Goal: Task Accomplishment & Management: Use online tool/utility

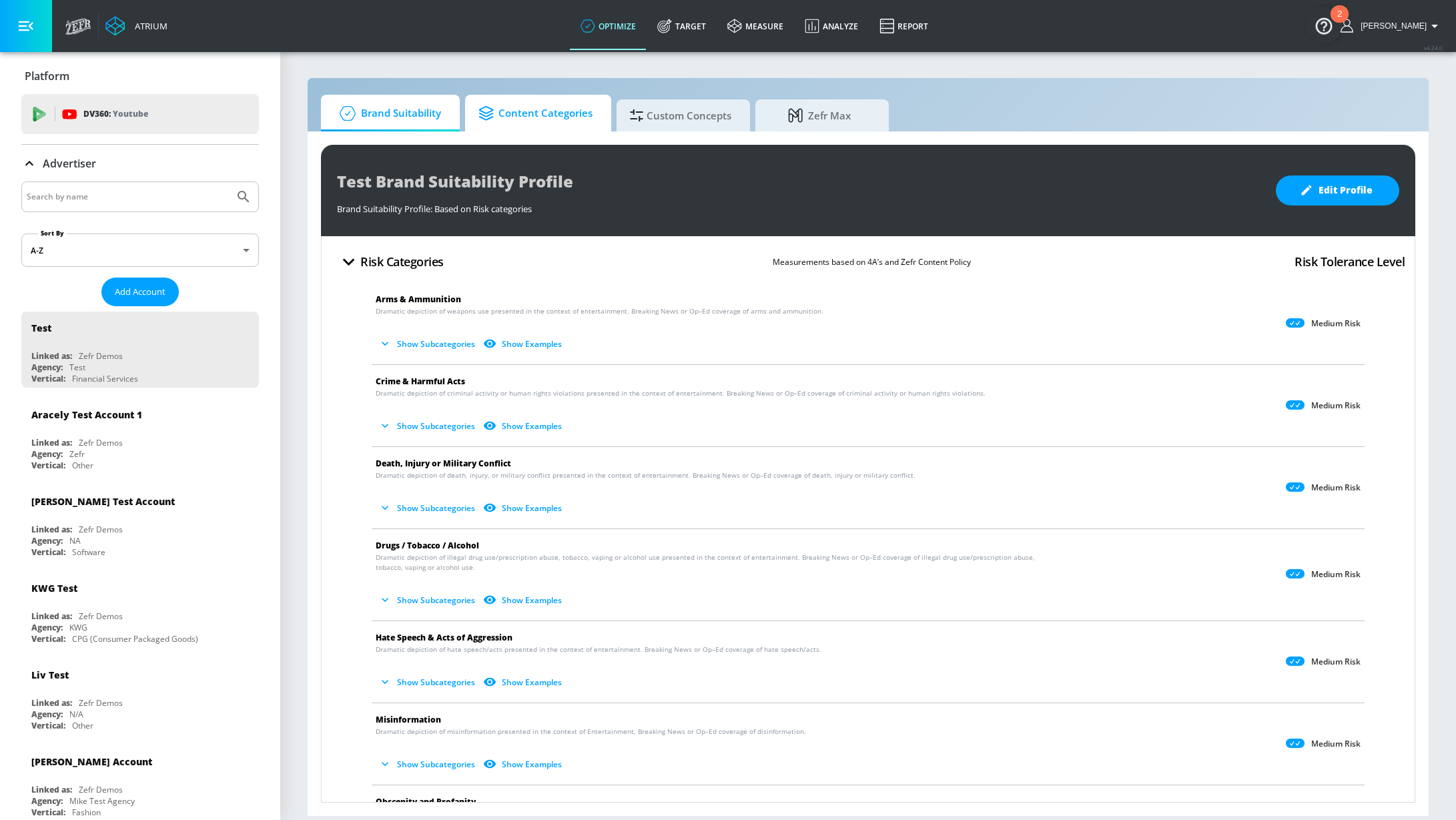
click at [543, 118] on span "Content Categories" at bounding box center [535, 113] width 114 height 32
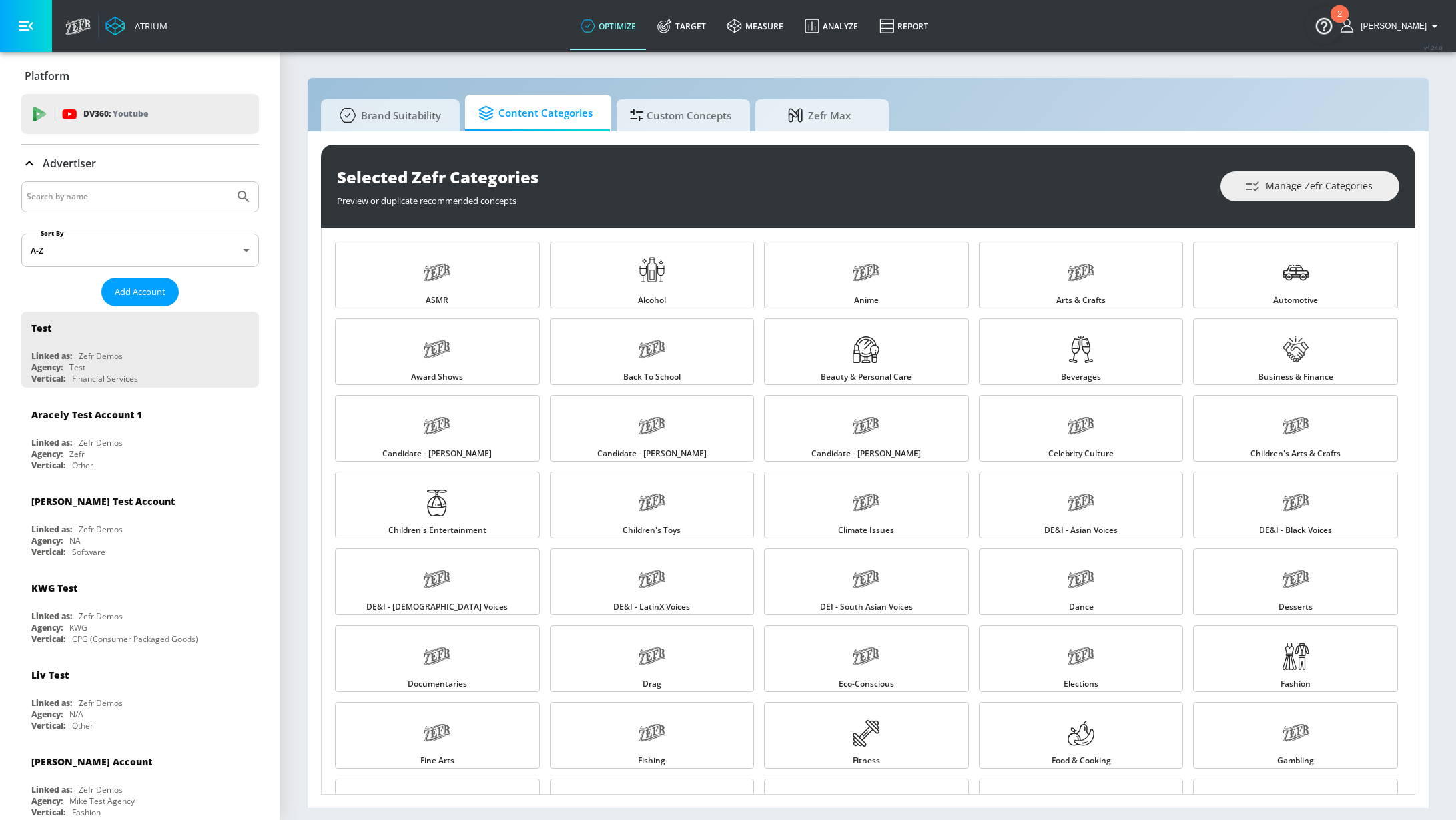
click at [677, 141] on div "Selected Zefr Categories Preview or duplicate recommended concepts Manage Zefr …" at bounding box center [868, 470] width 1121 height 677
click at [715, 37] on link "Target" at bounding box center [681, 26] width 70 height 48
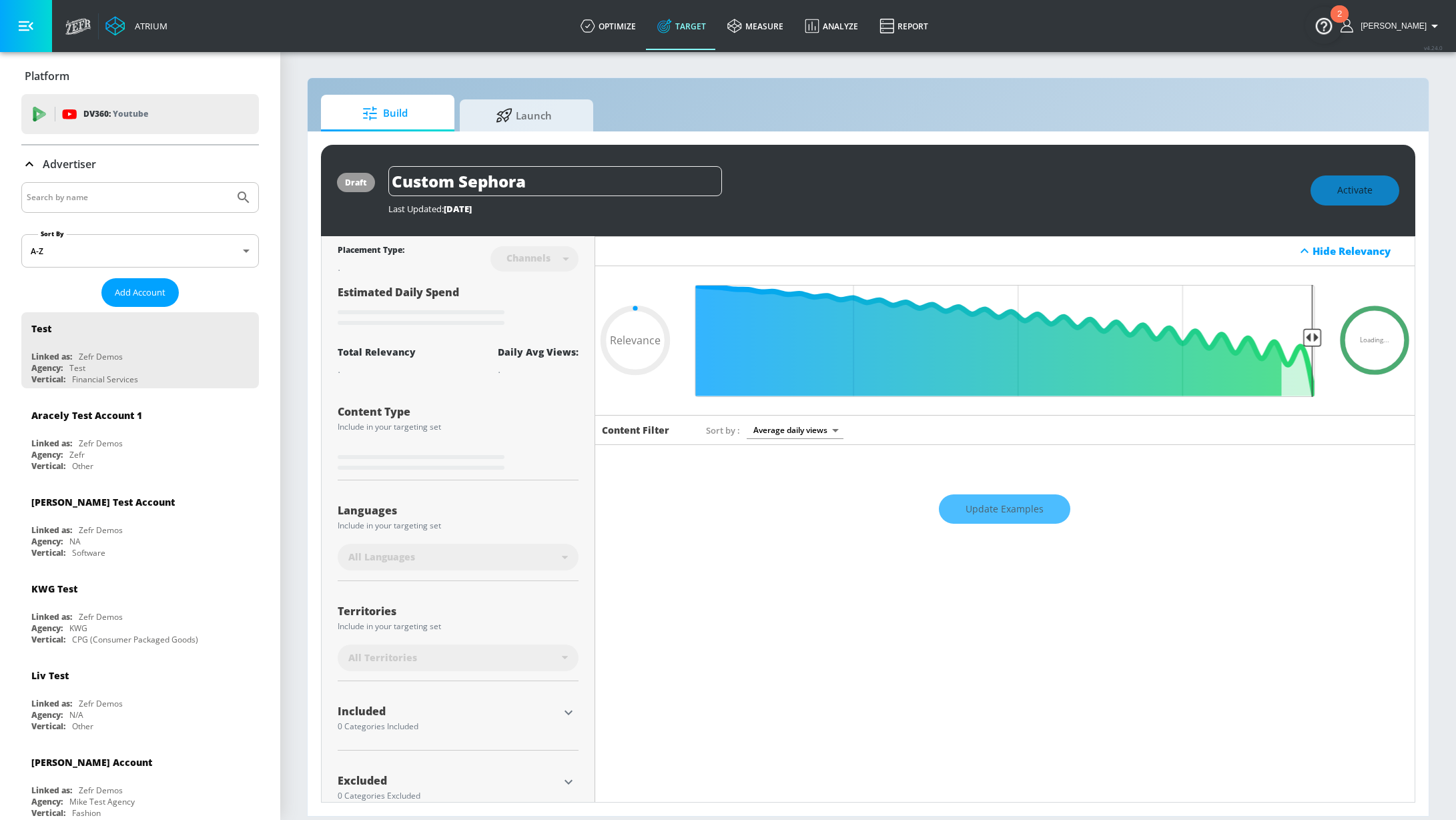
type input "0.6"
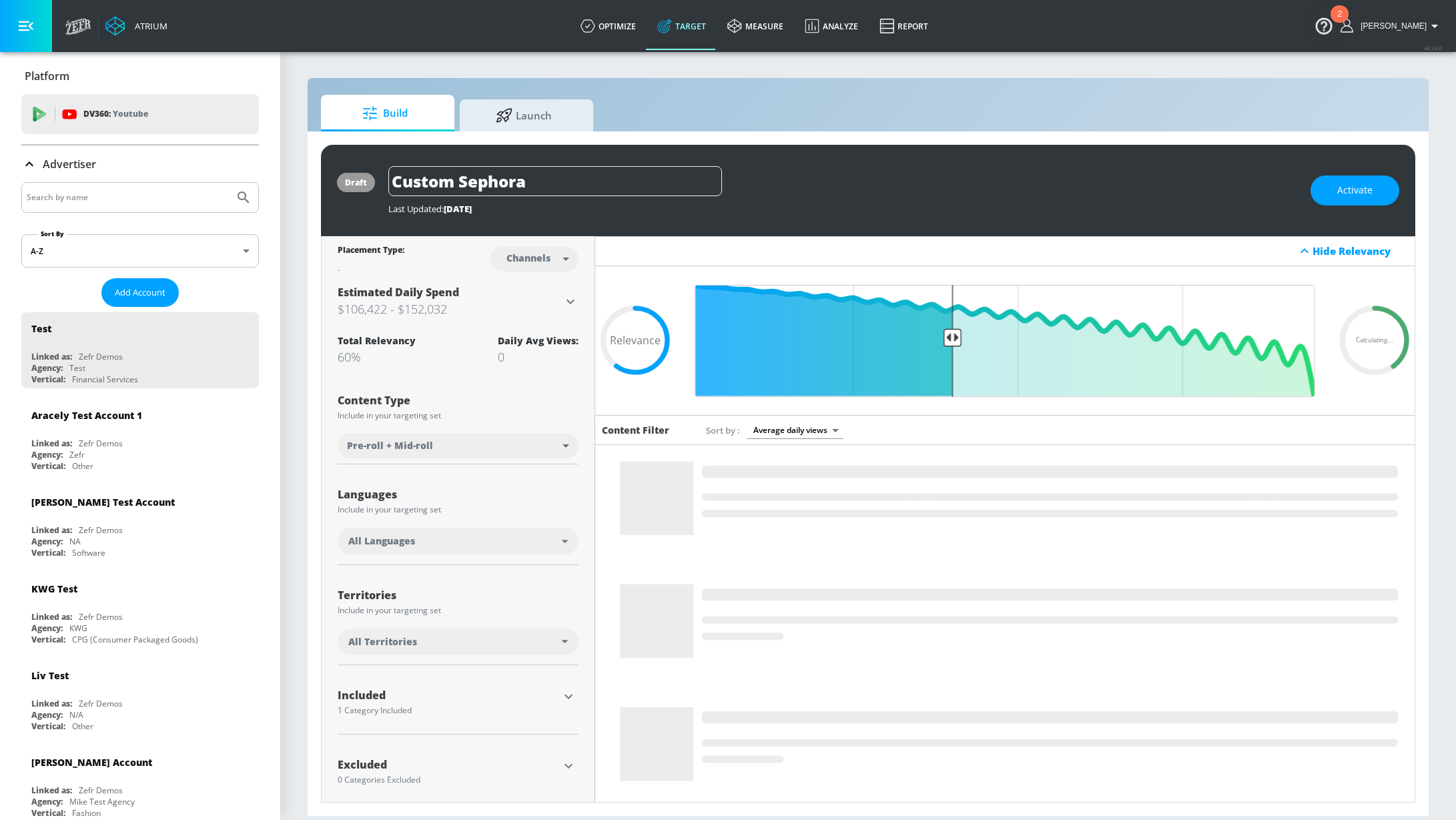
scroll to position [2, 0]
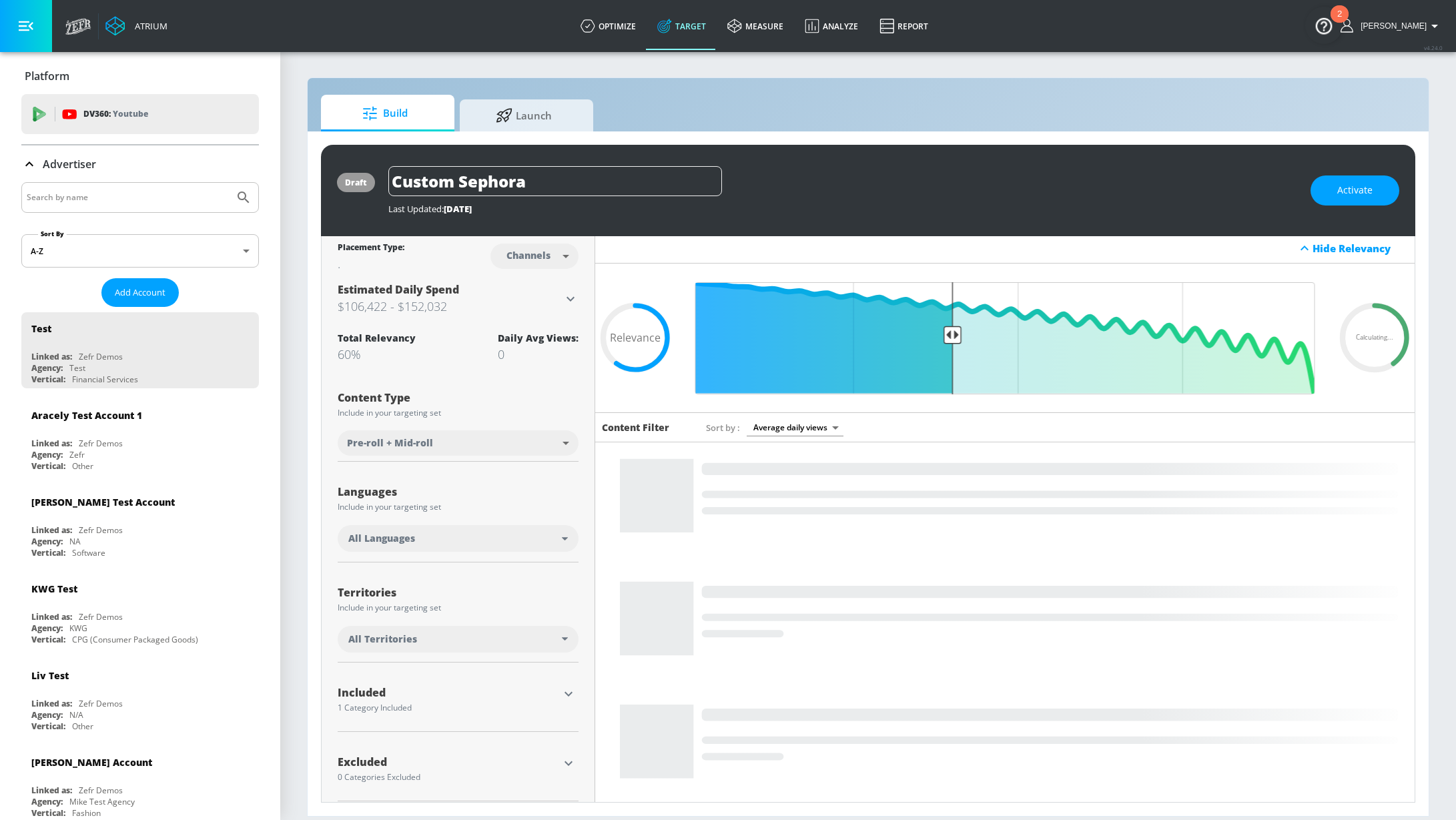
click at [396, 704] on div "1 Category Included" at bounding box center [448, 708] width 221 height 8
click at [560, 691] on icon "button" at bounding box center [568, 694] width 16 height 16
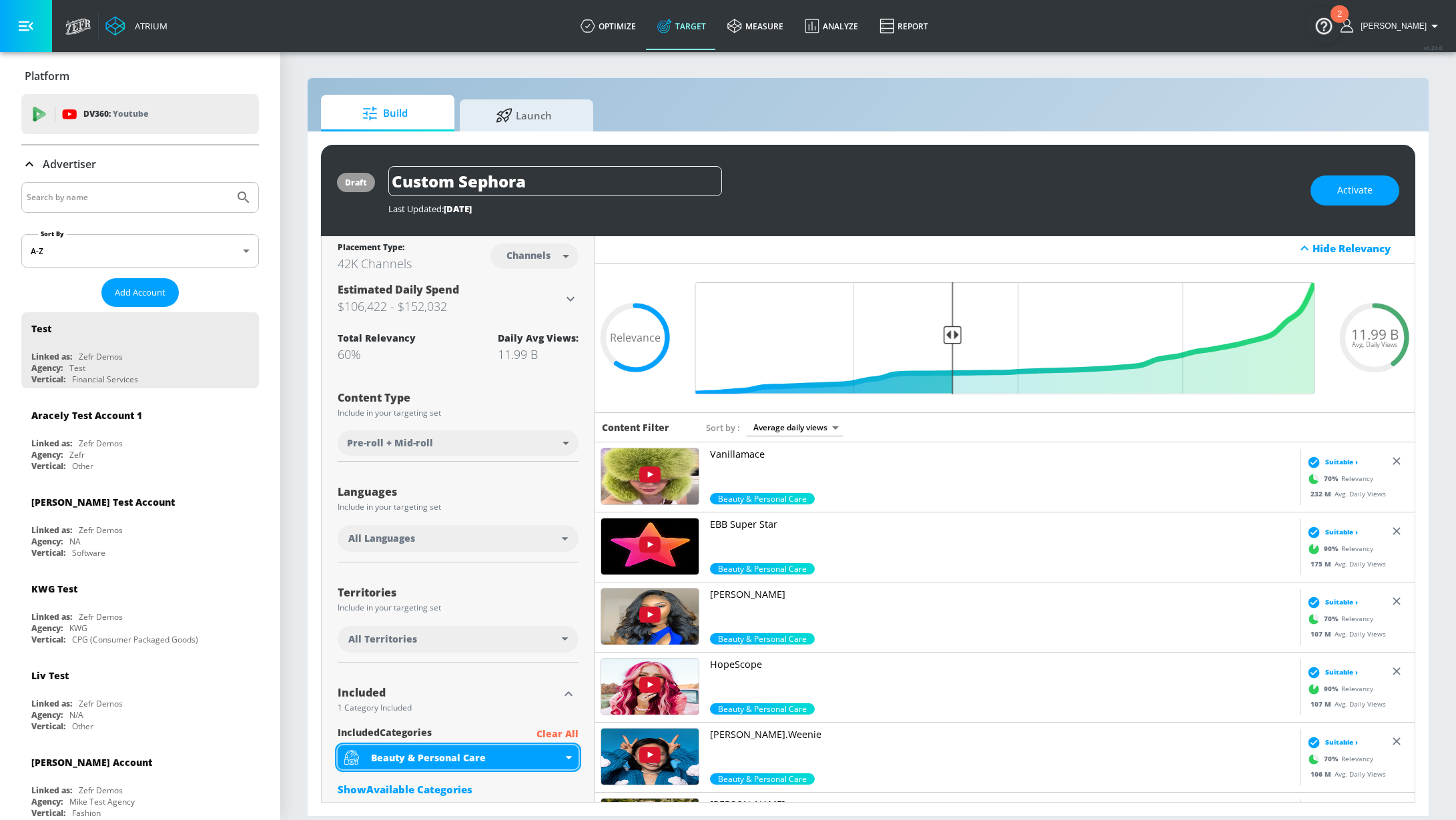
click at [570, 758] on icon at bounding box center [569, 758] width 6 height 3
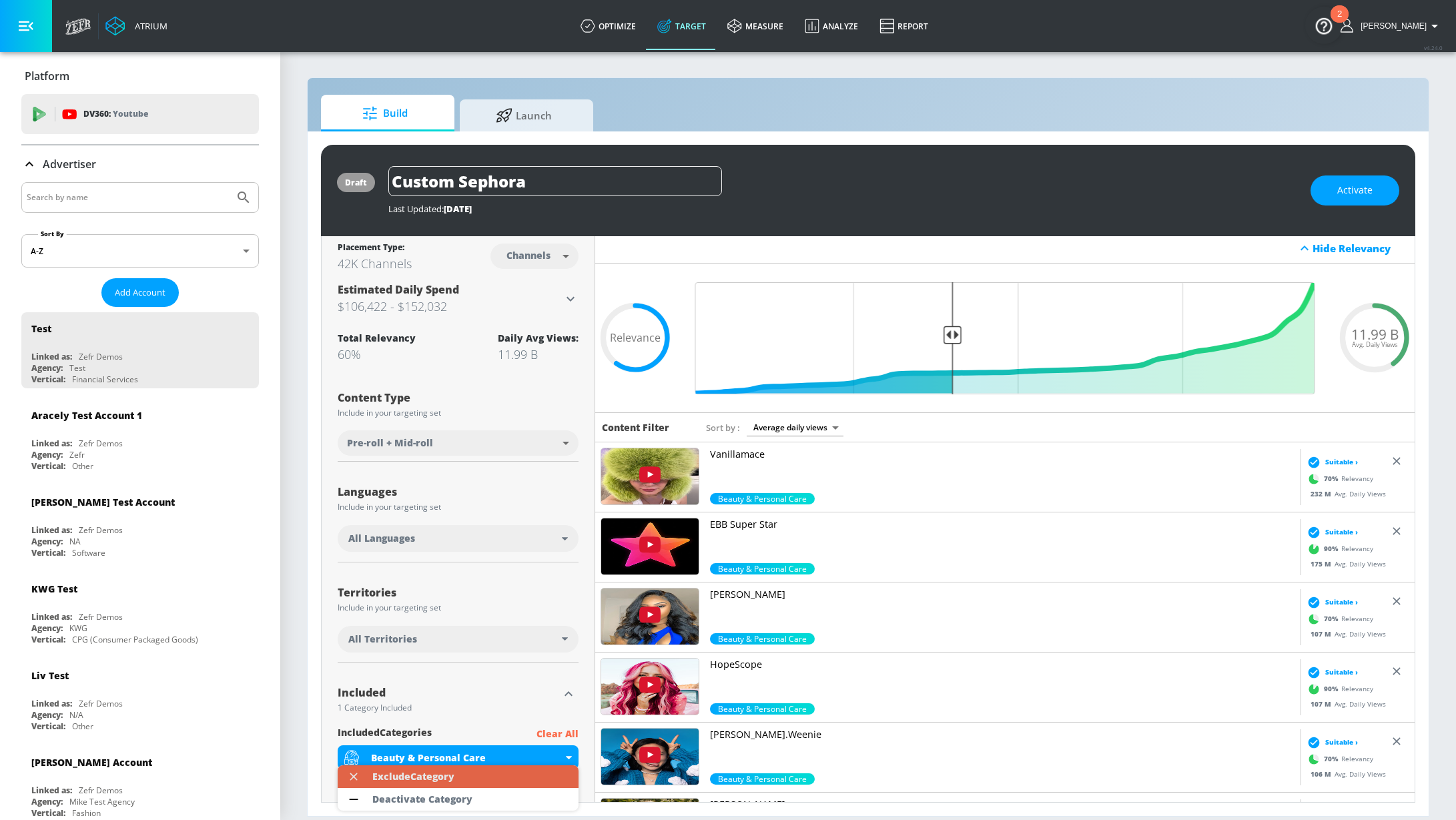
click at [449, 780] on div "Exclude Category" at bounding box center [414, 777] width 82 height 9
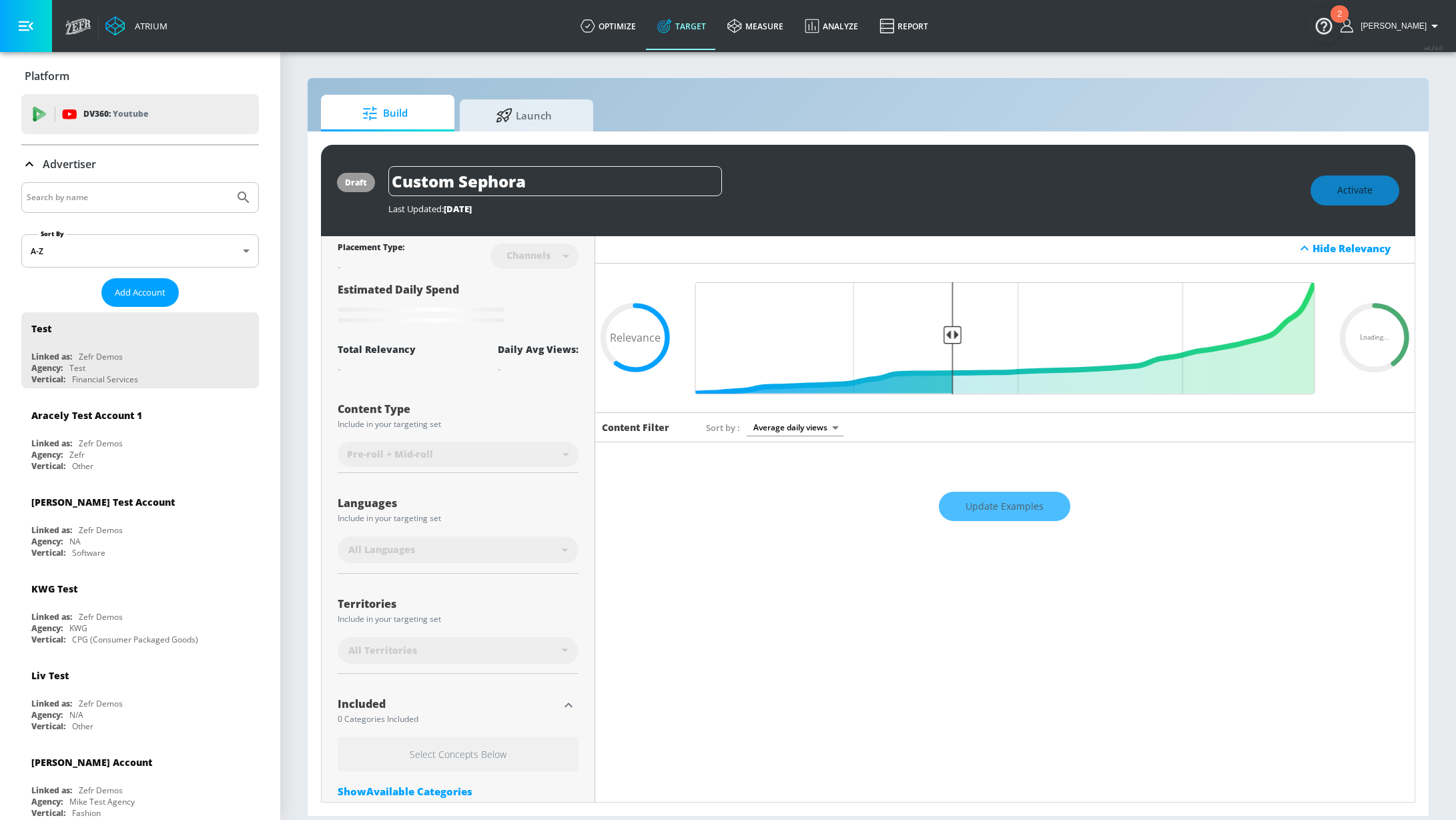
click at [451, 735] on div "Included 0 Categories Included Select Concepts Below Show Available Categories" at bounding box center [458, 748] width 241 height 126
click at [449, 748] on h6 "Select Concepts Below" at bounding box center [458, 755] width 241 height 34
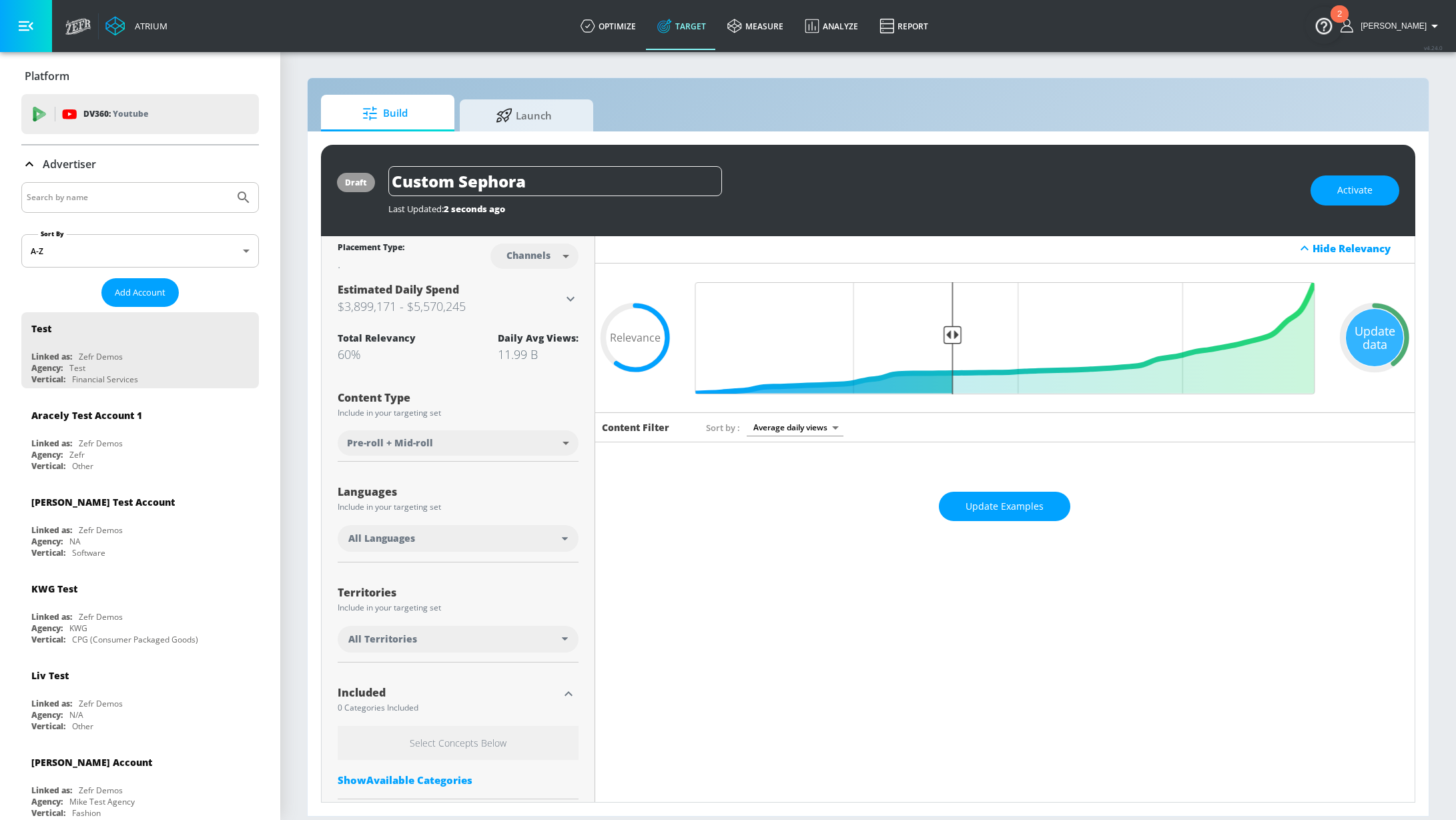
click at [558, 702] on div at bounding box center [568, 694] width 20 height 20
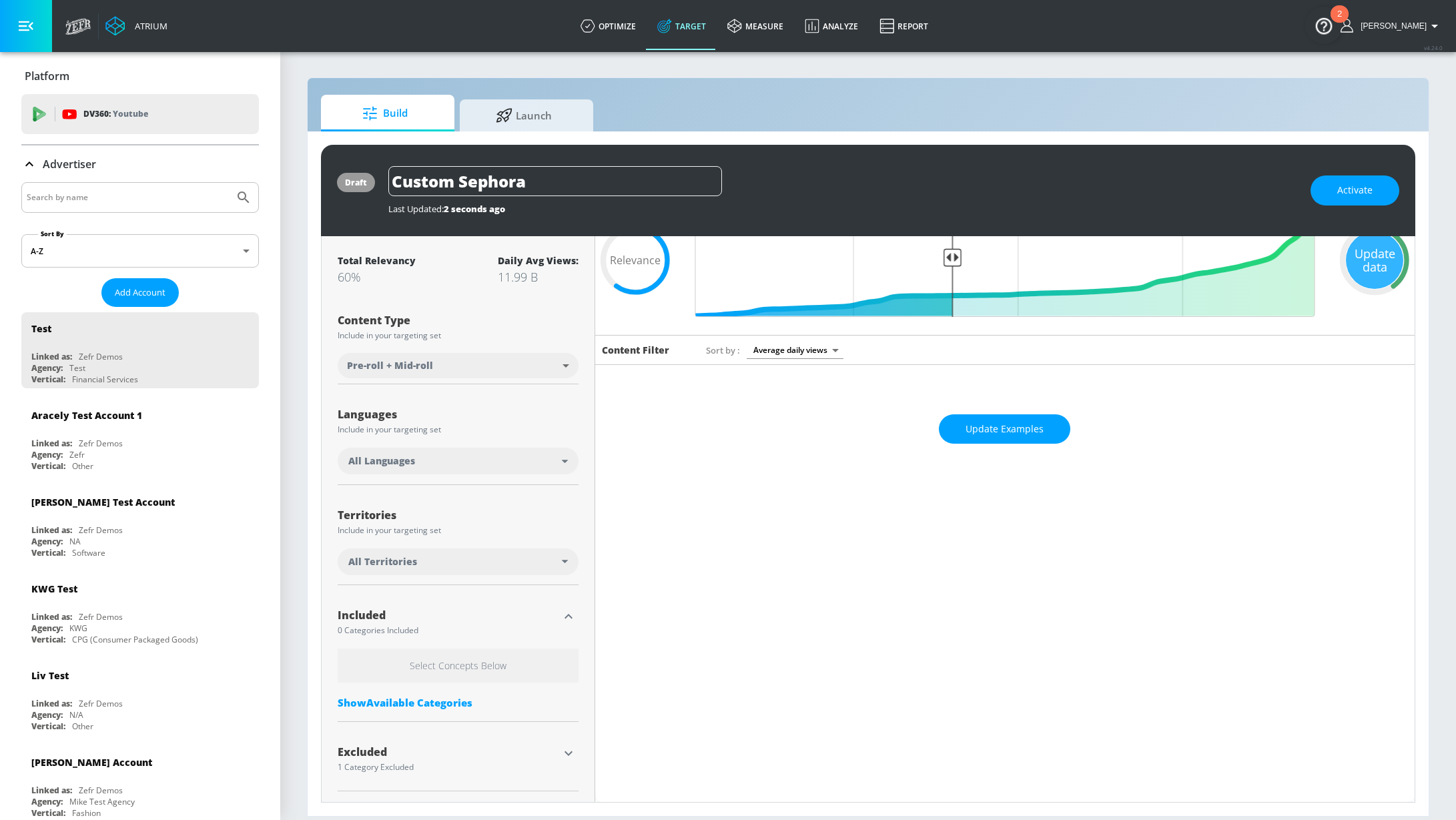
click at [460, 705] on div "Show Available Categories" at bounding box center [458, 703] width 241 height 13
click at [458, 727] on input "Sort By" at bounding box center [449, 729] width 223 height 26
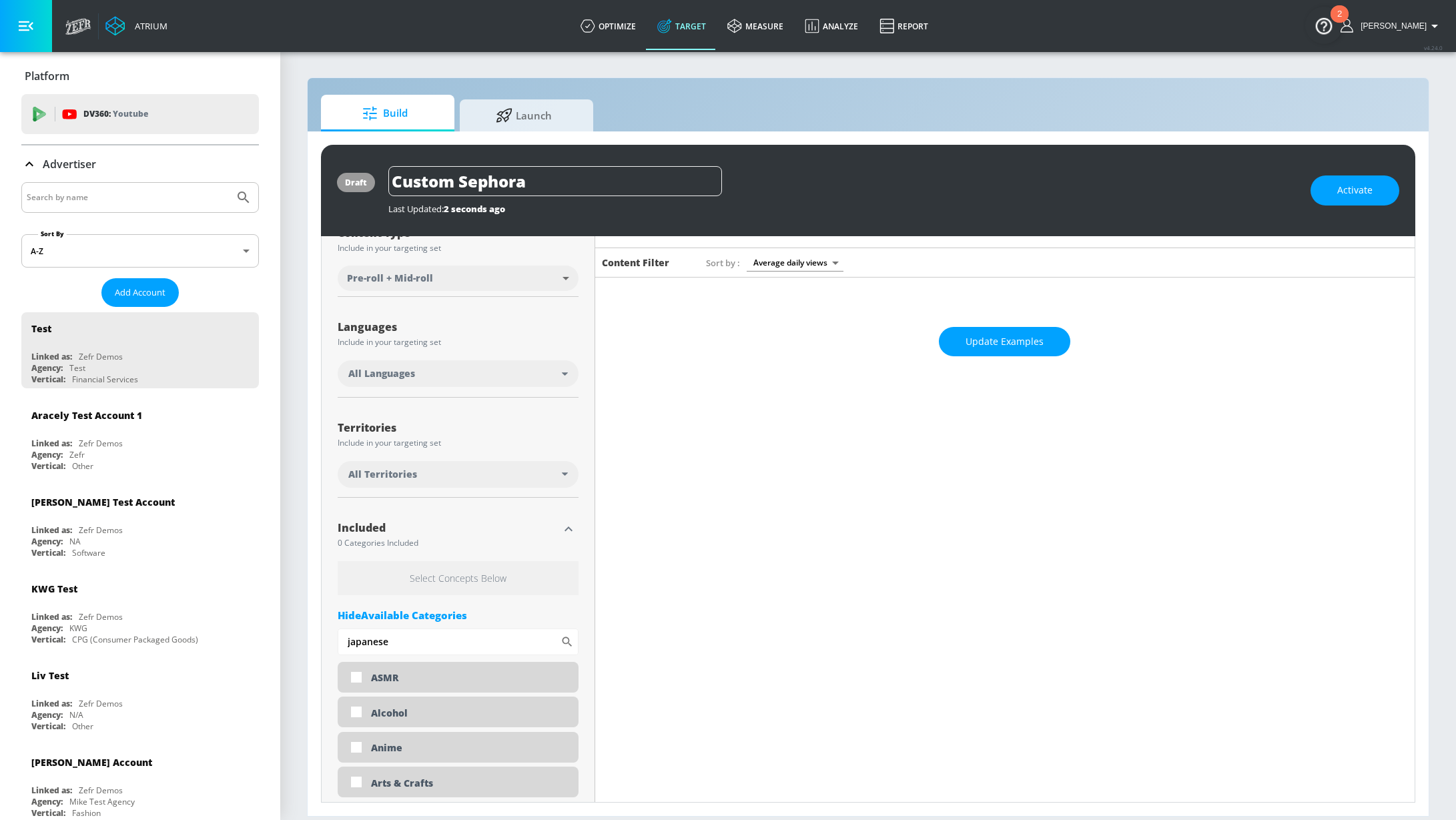
scroll to position [98, 0]
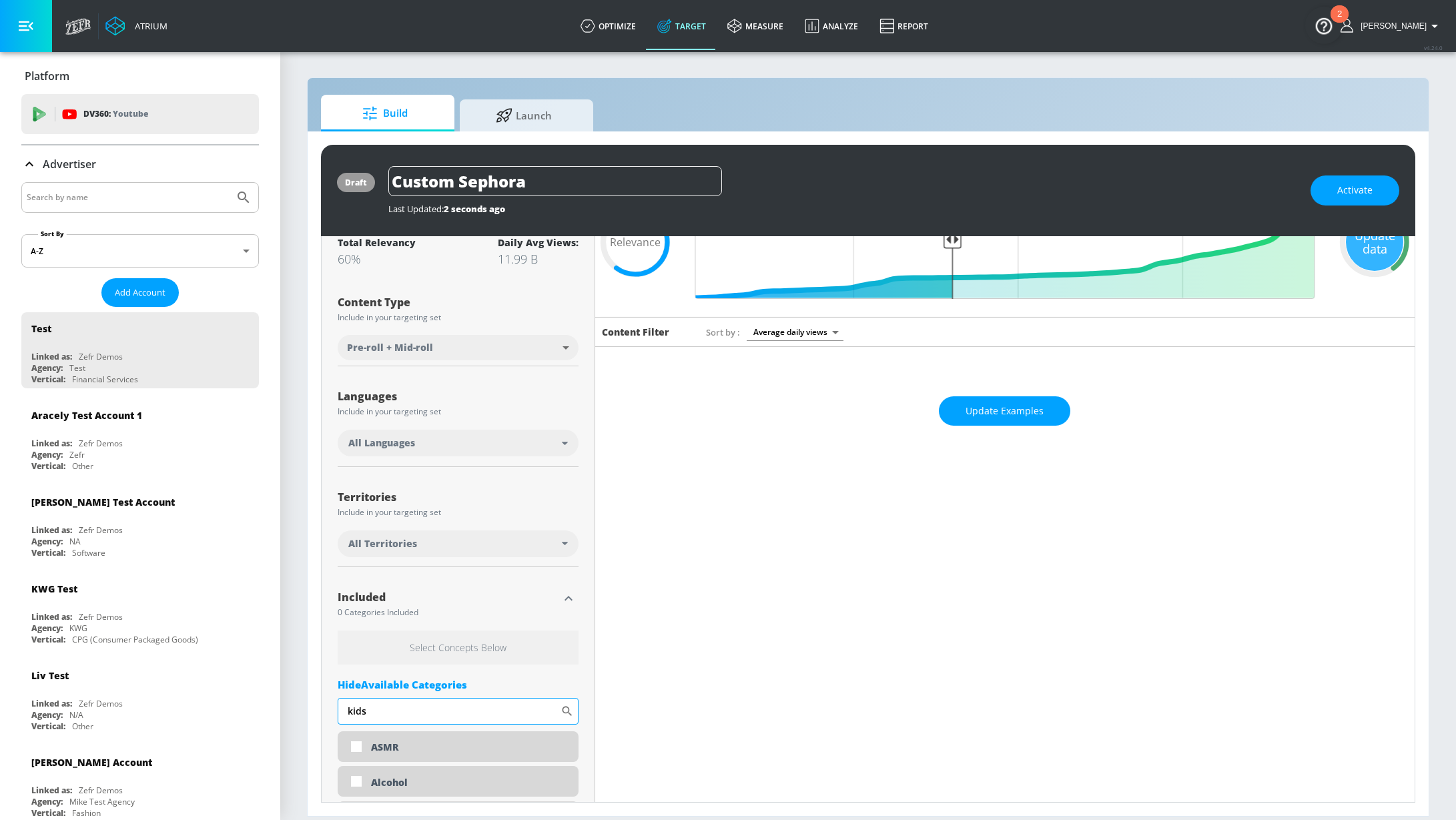
type input "kids"
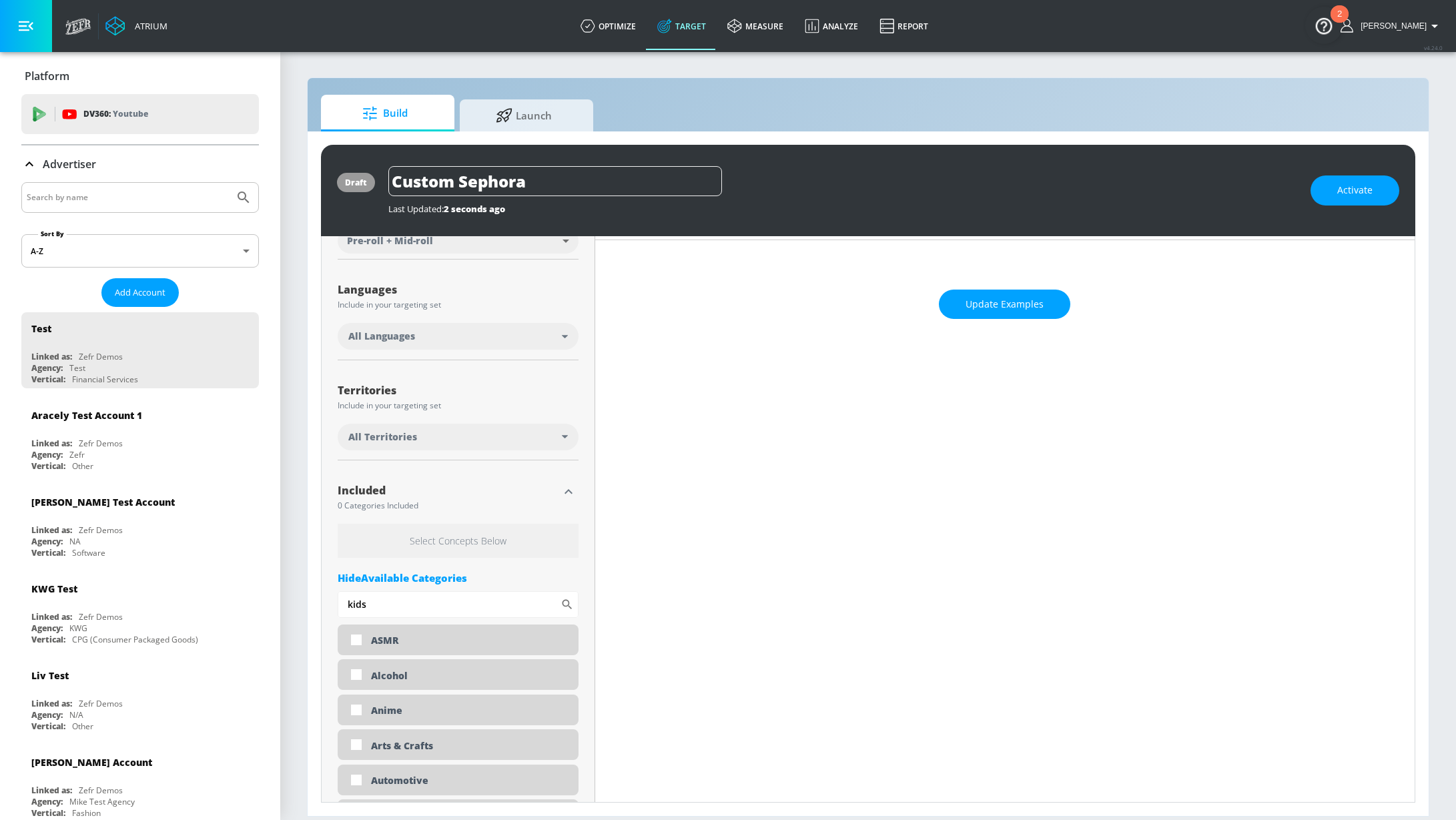
scroll to position [0, 0]
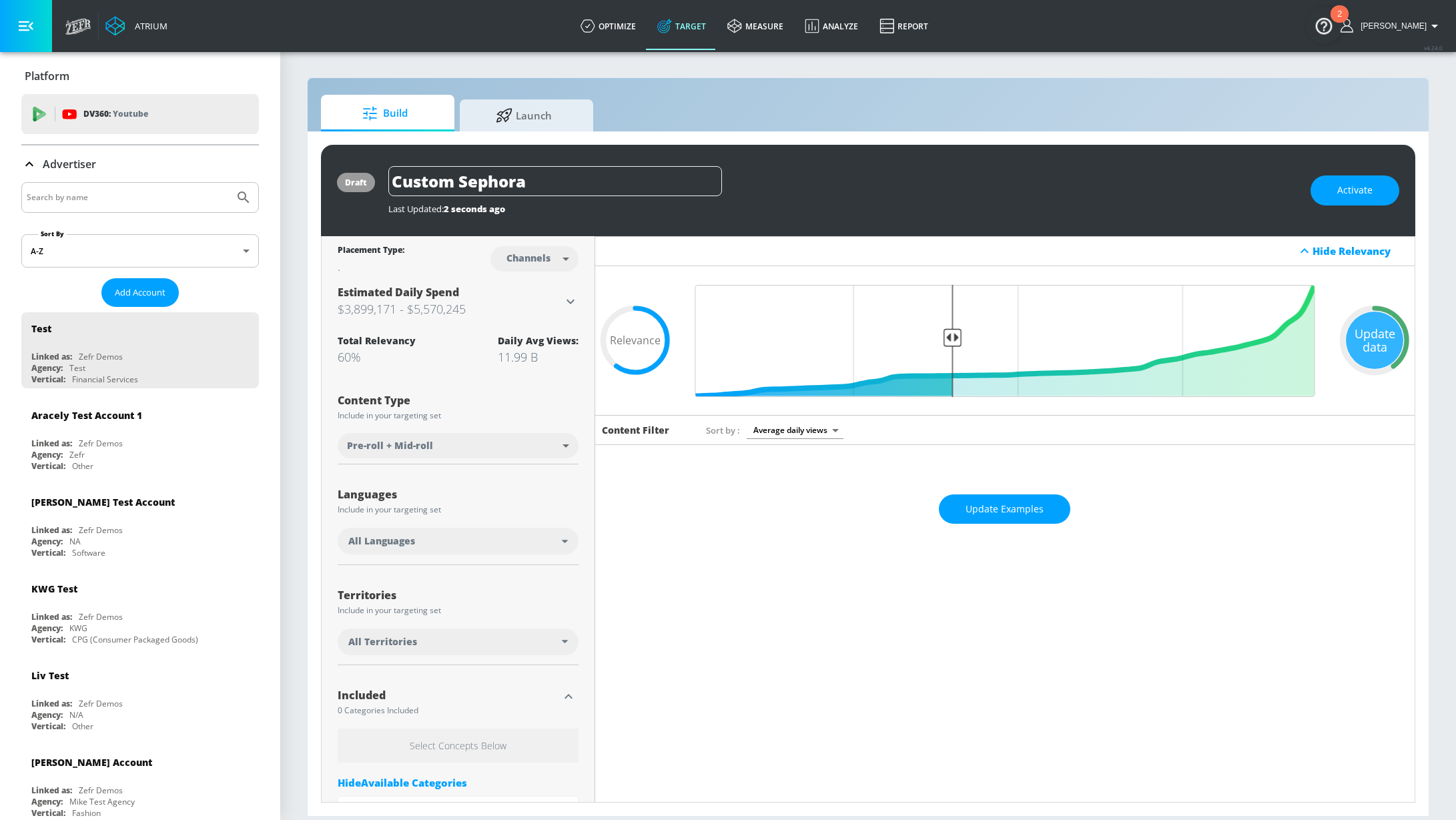
click at [393, 489] on div "Languages" at bounding box center [458, 495] width 241 height 11
click at [754, 97] on div "Build Launch" at bounding box center [868, 113] width 1094 height 36
click at [716, 31] on link "Target" at bounding box center [681, 26] width 70 height 48
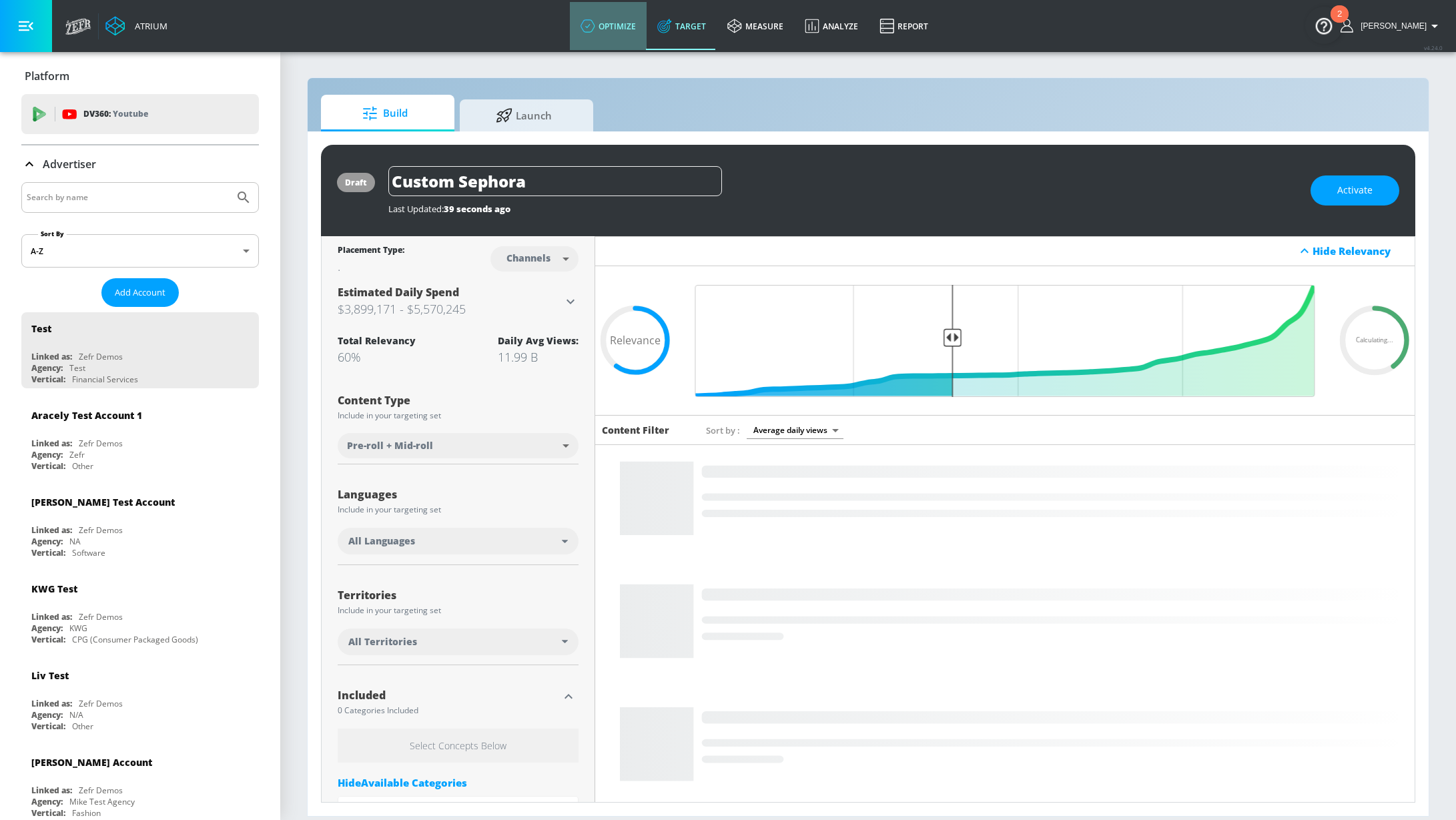
click at [647, 41] on link "optimize" at bounding box center [608, 26] width 77 height 48
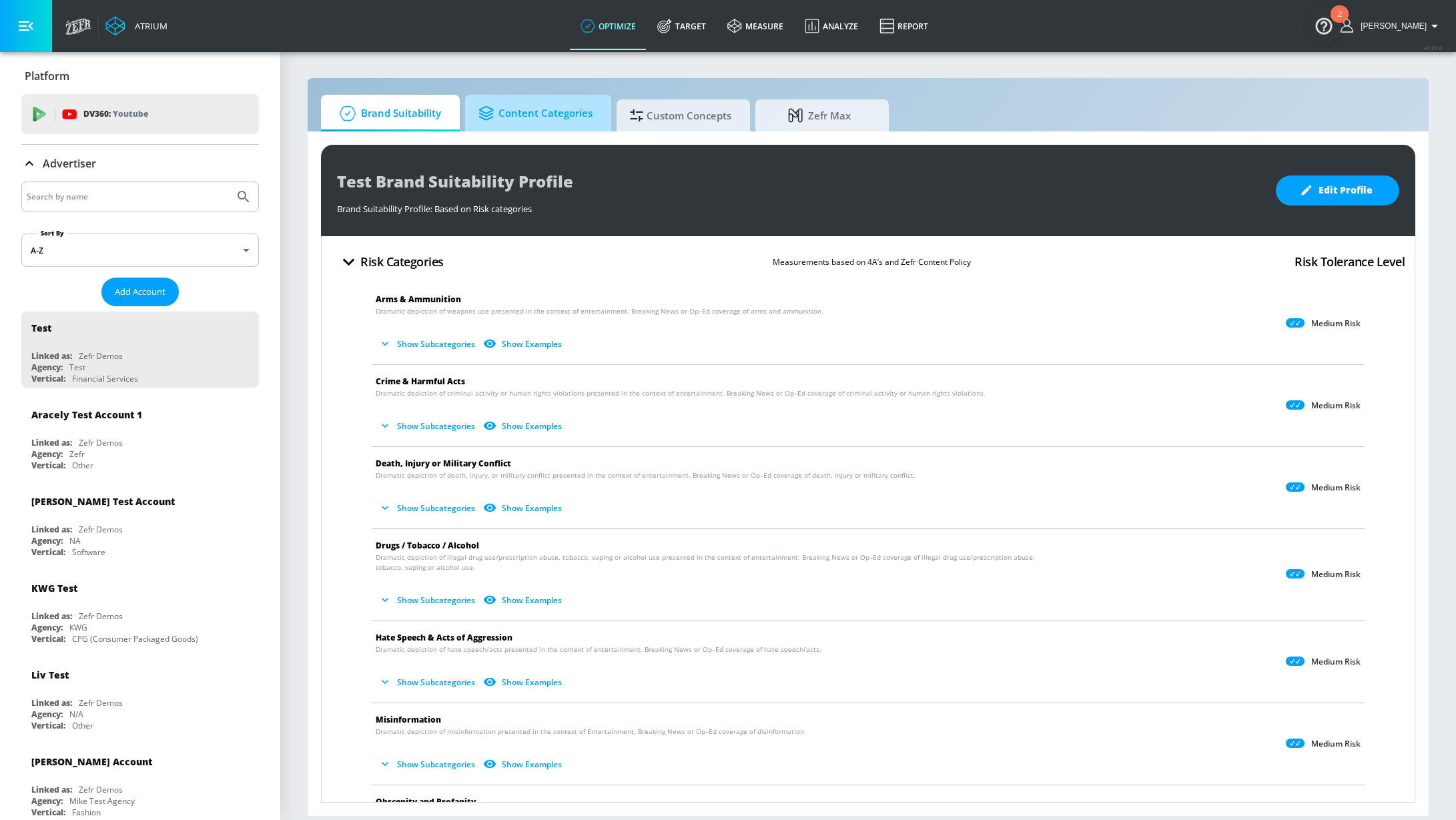
click at [515, 113] on span "Content Categories" at bounding box center [535, 113] width 114 height 32
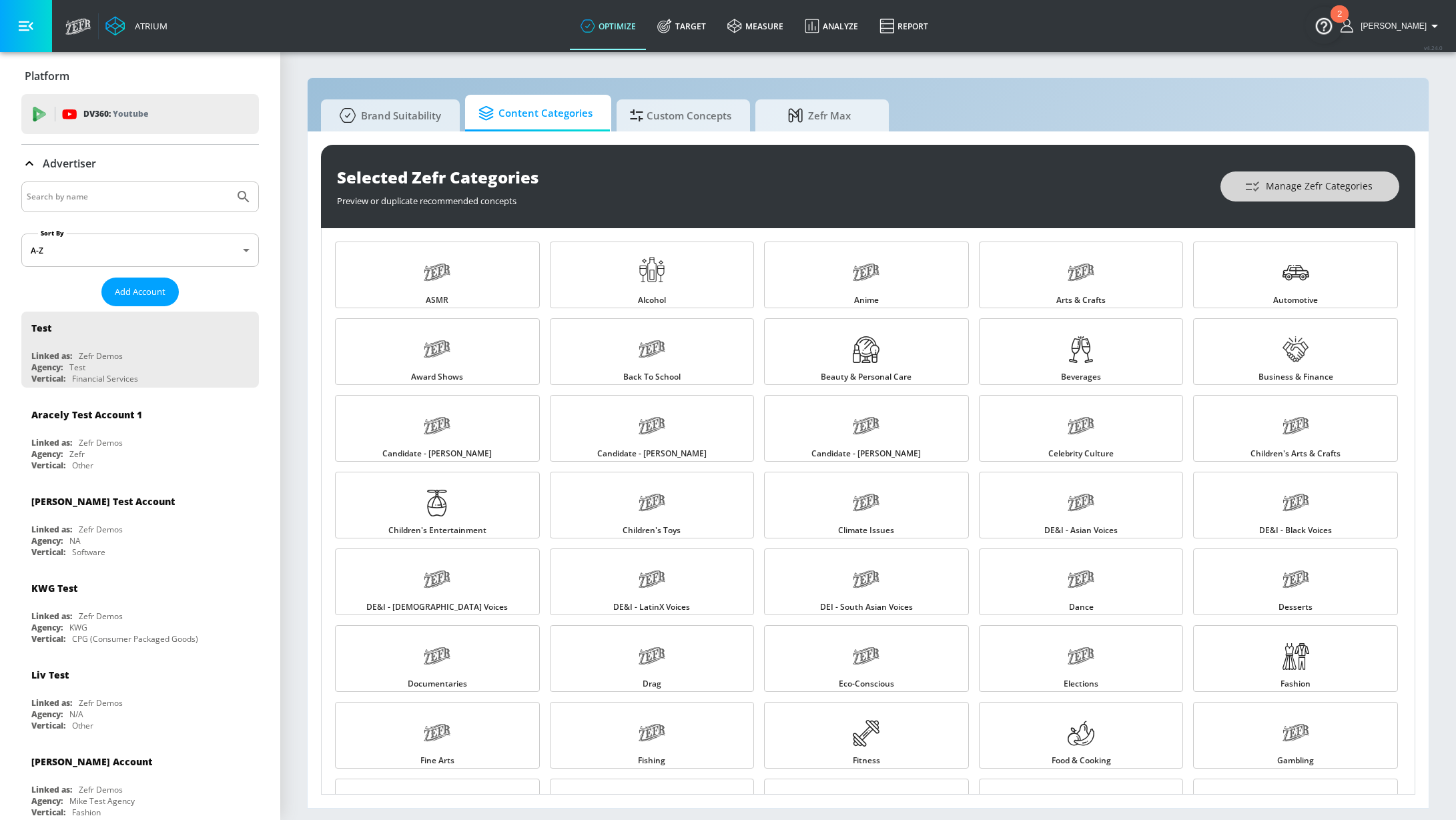
click at [1238, 188] on button "Manage Zefr Categories" at bounding box center [1309, 186] width 179 height 30
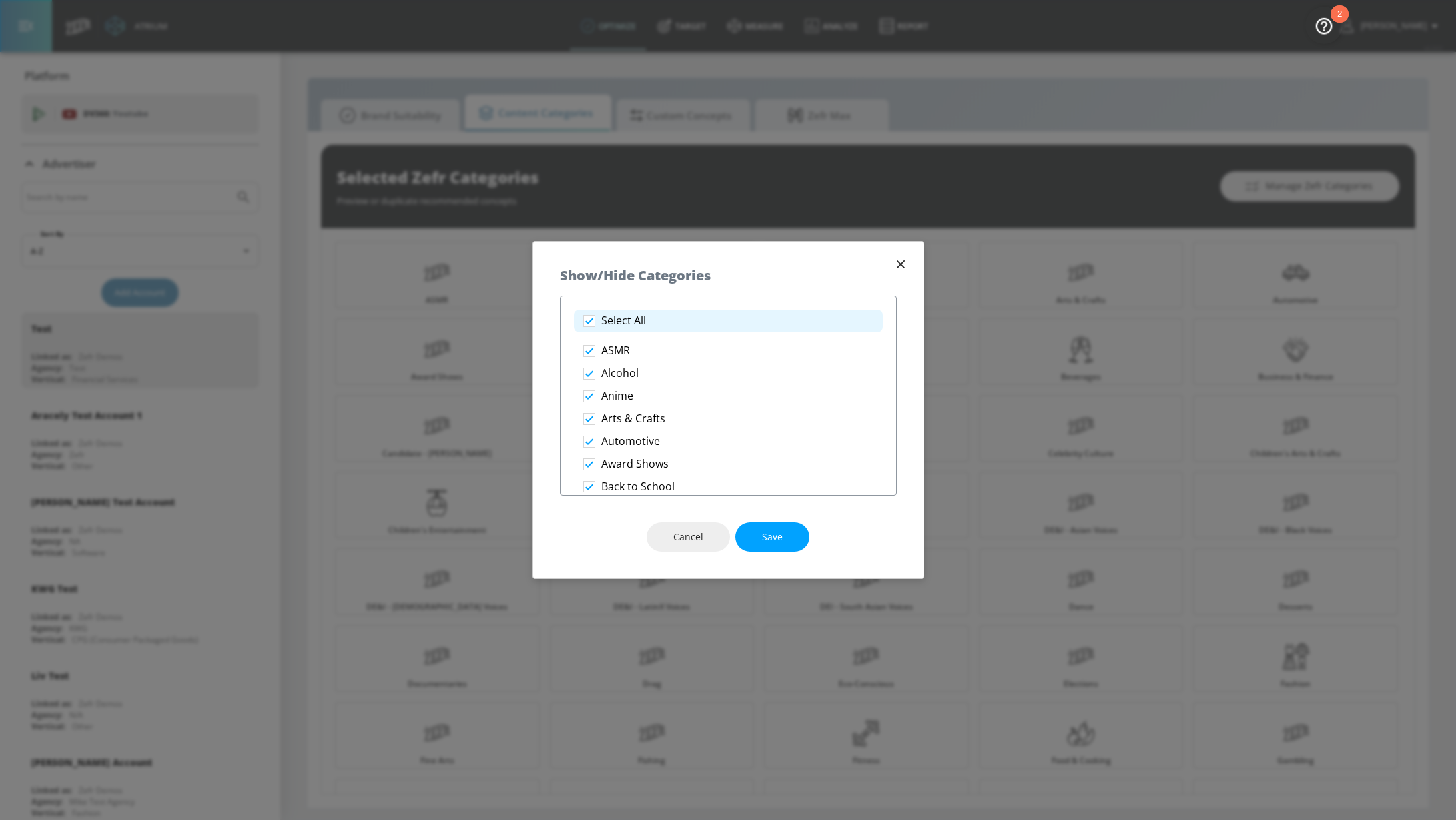
click at [686, 325] on li "Select All" at bounding box center [728, 321] width 309 height 23
checkbox input "false"
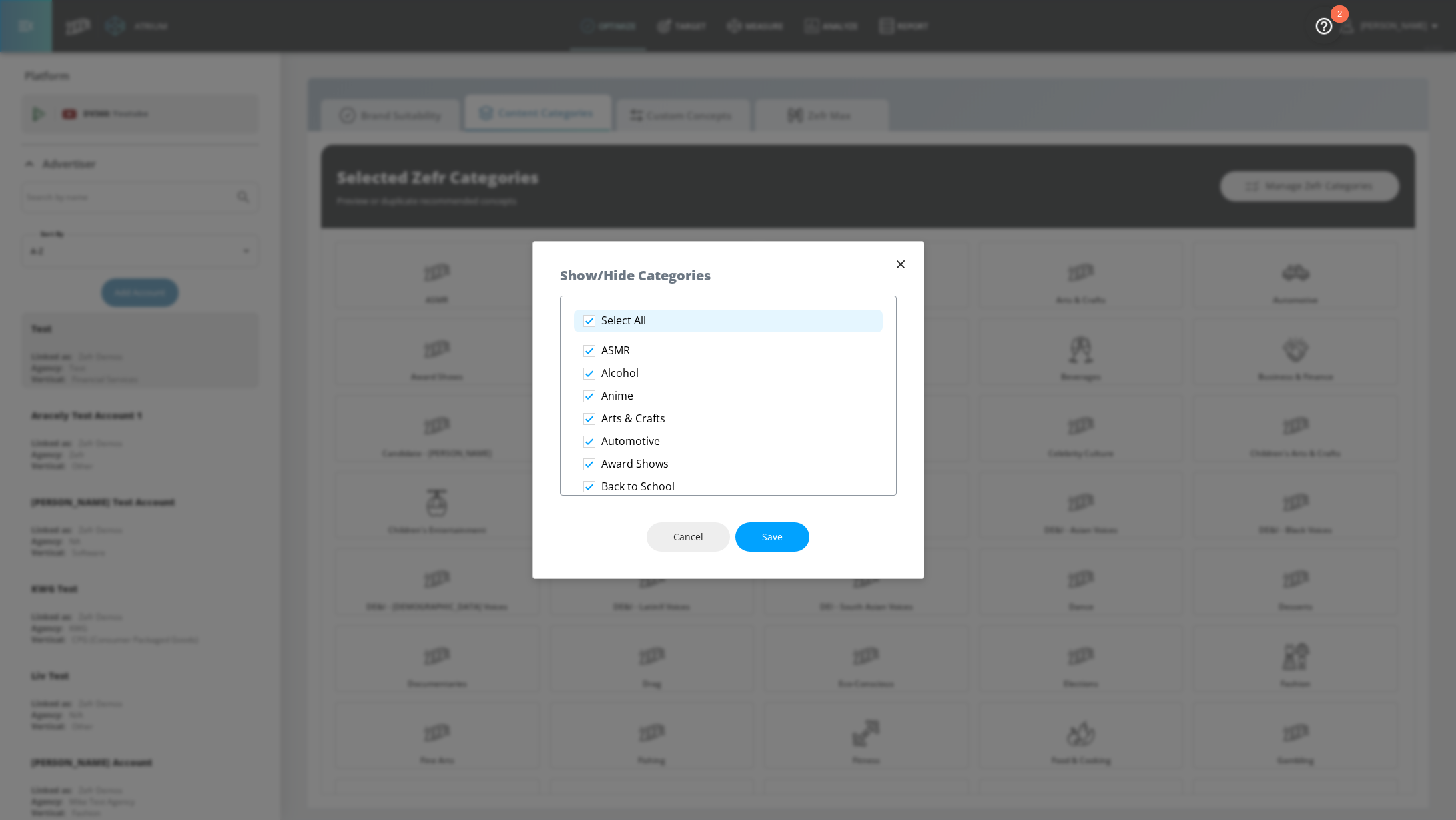
checkbox input "false"
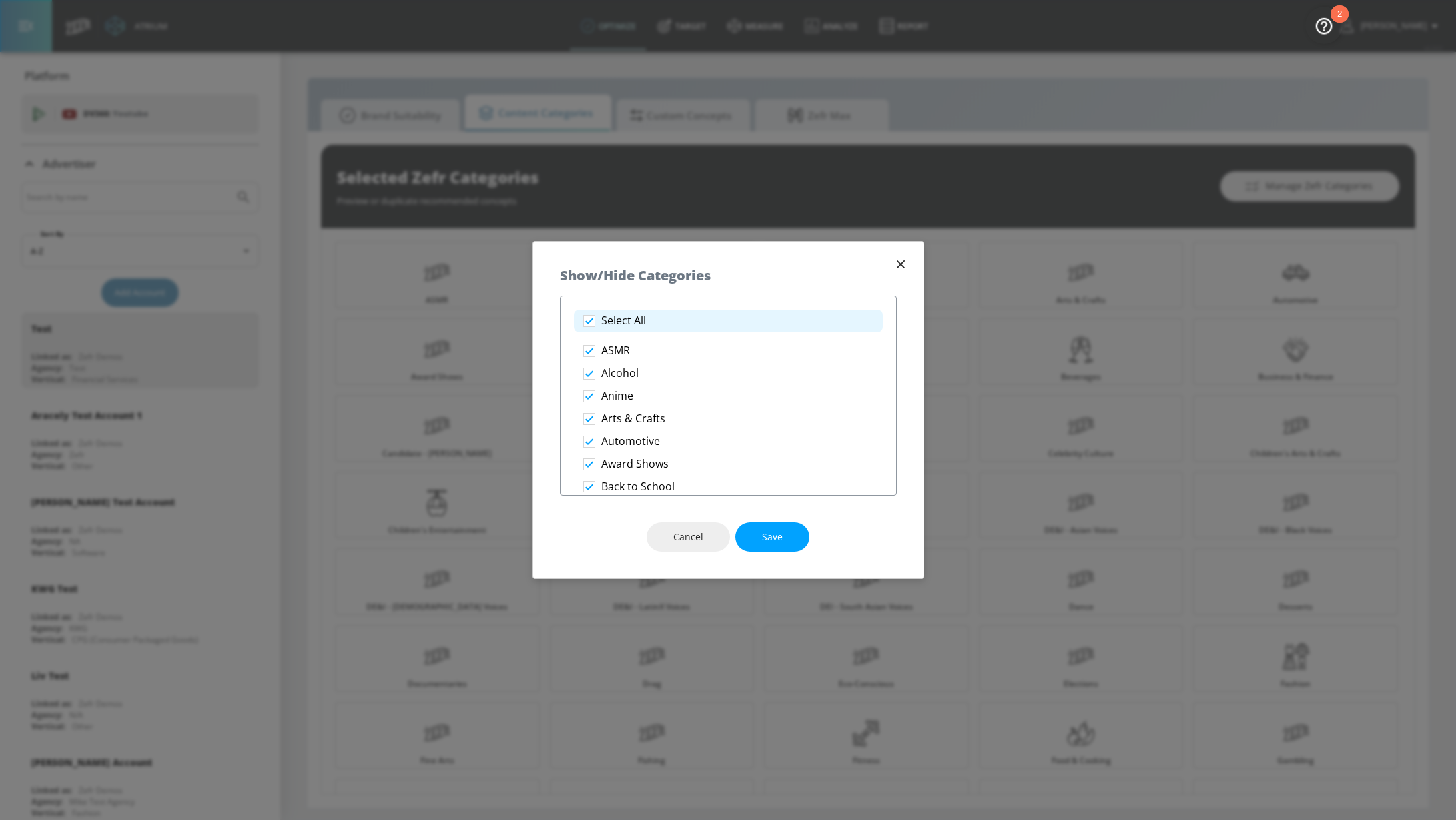
checkbox input "false"
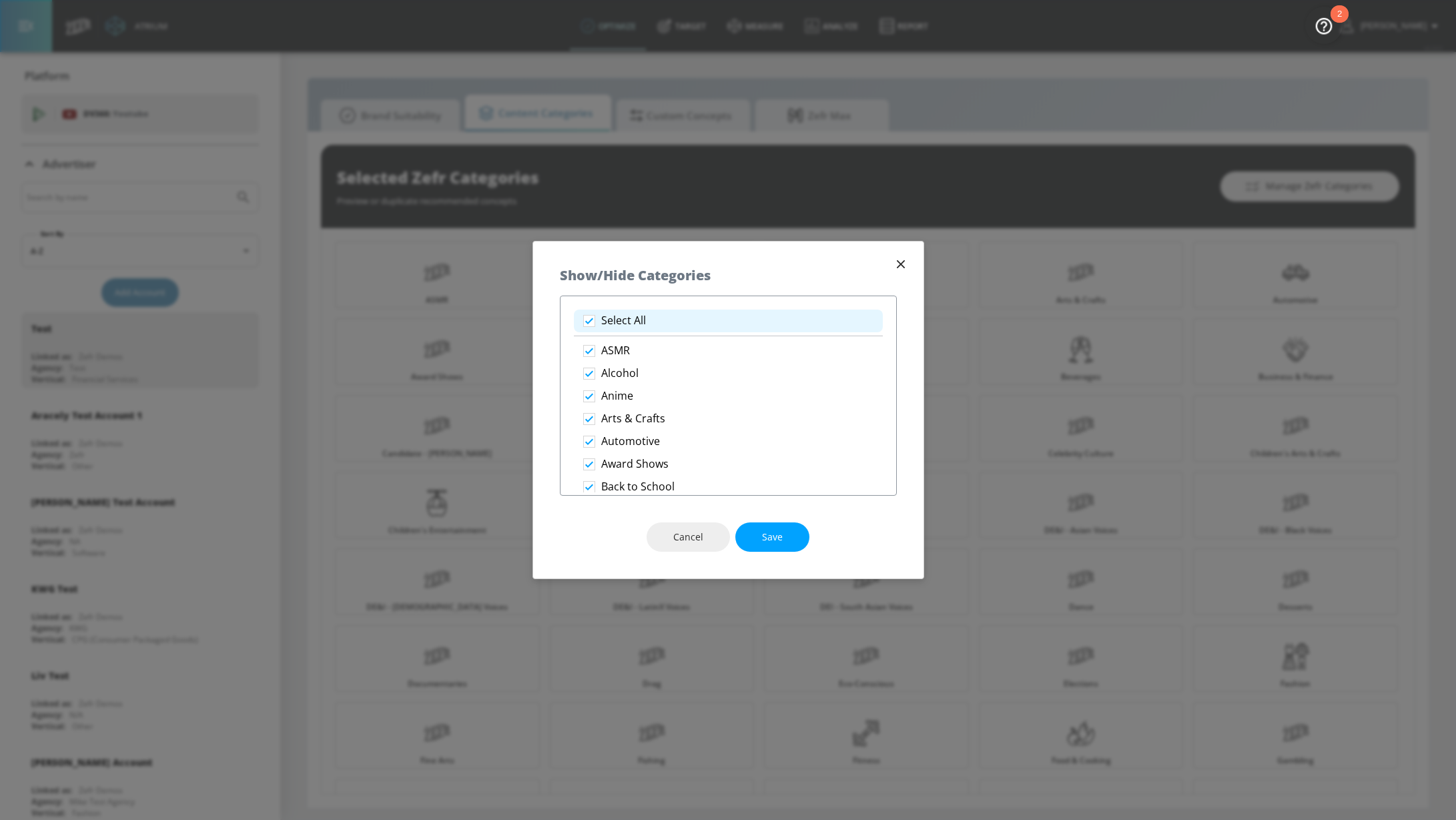
checkbox input "false"
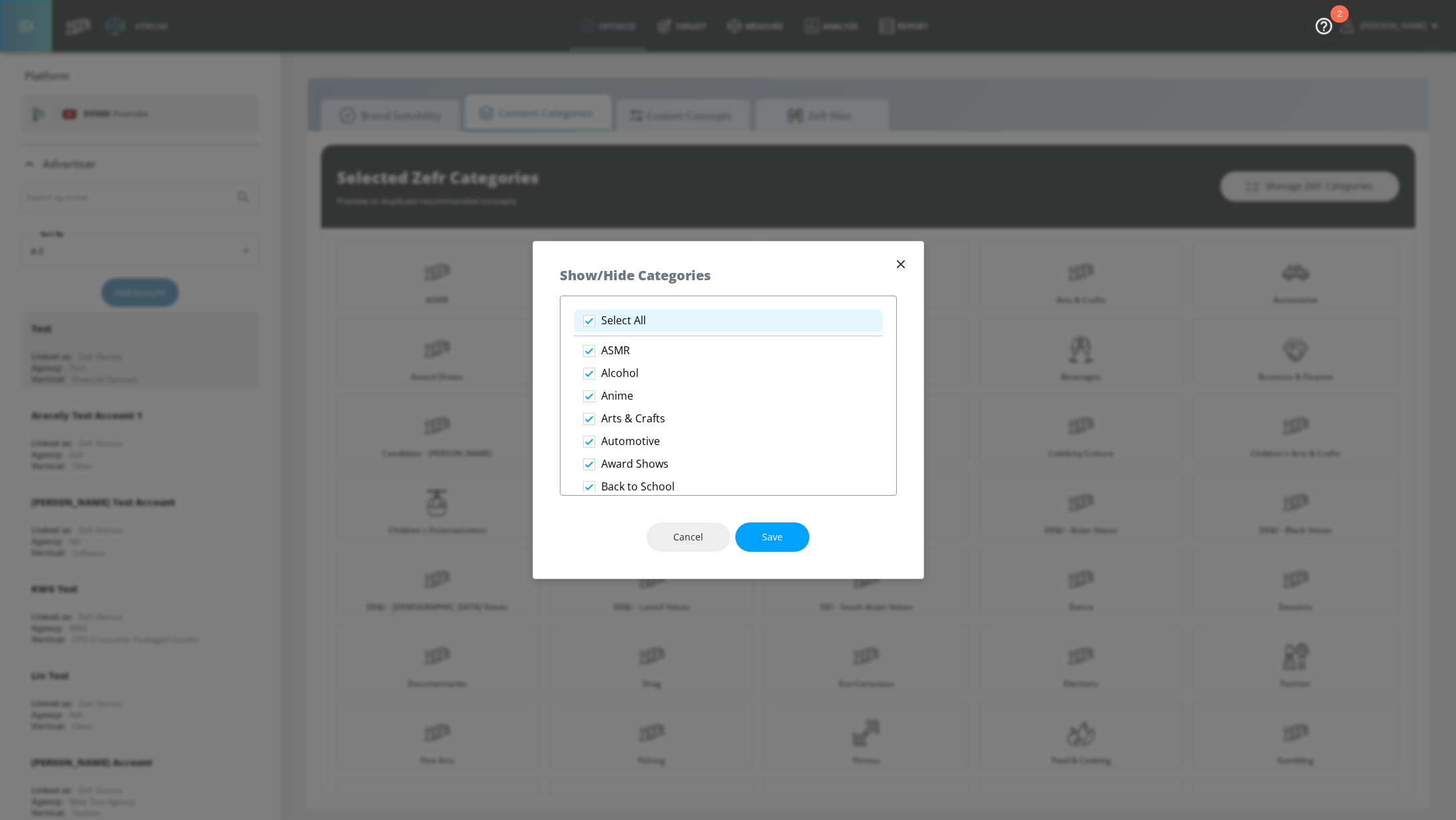
checkbox input "false"
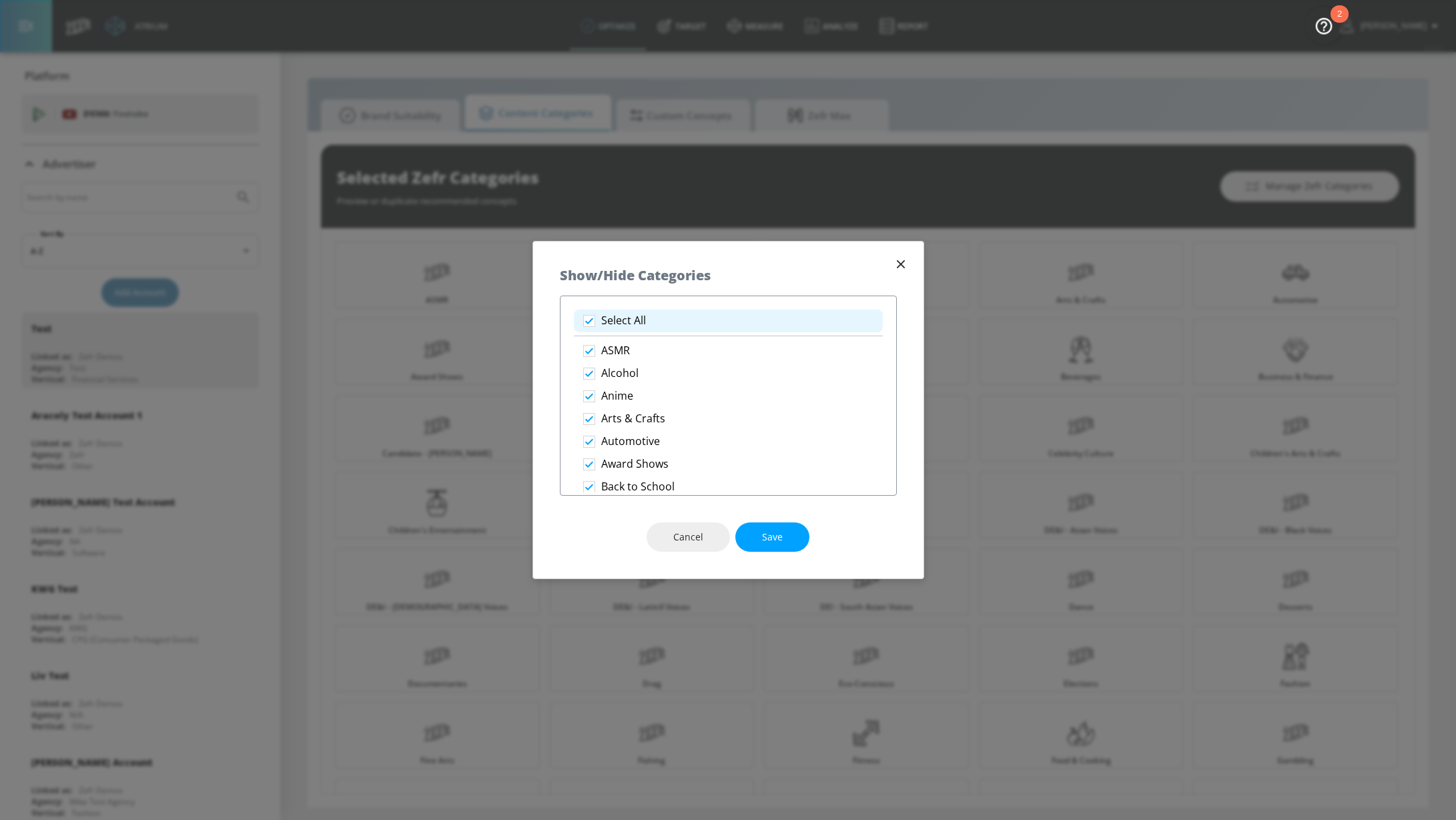
checkbox input "false"
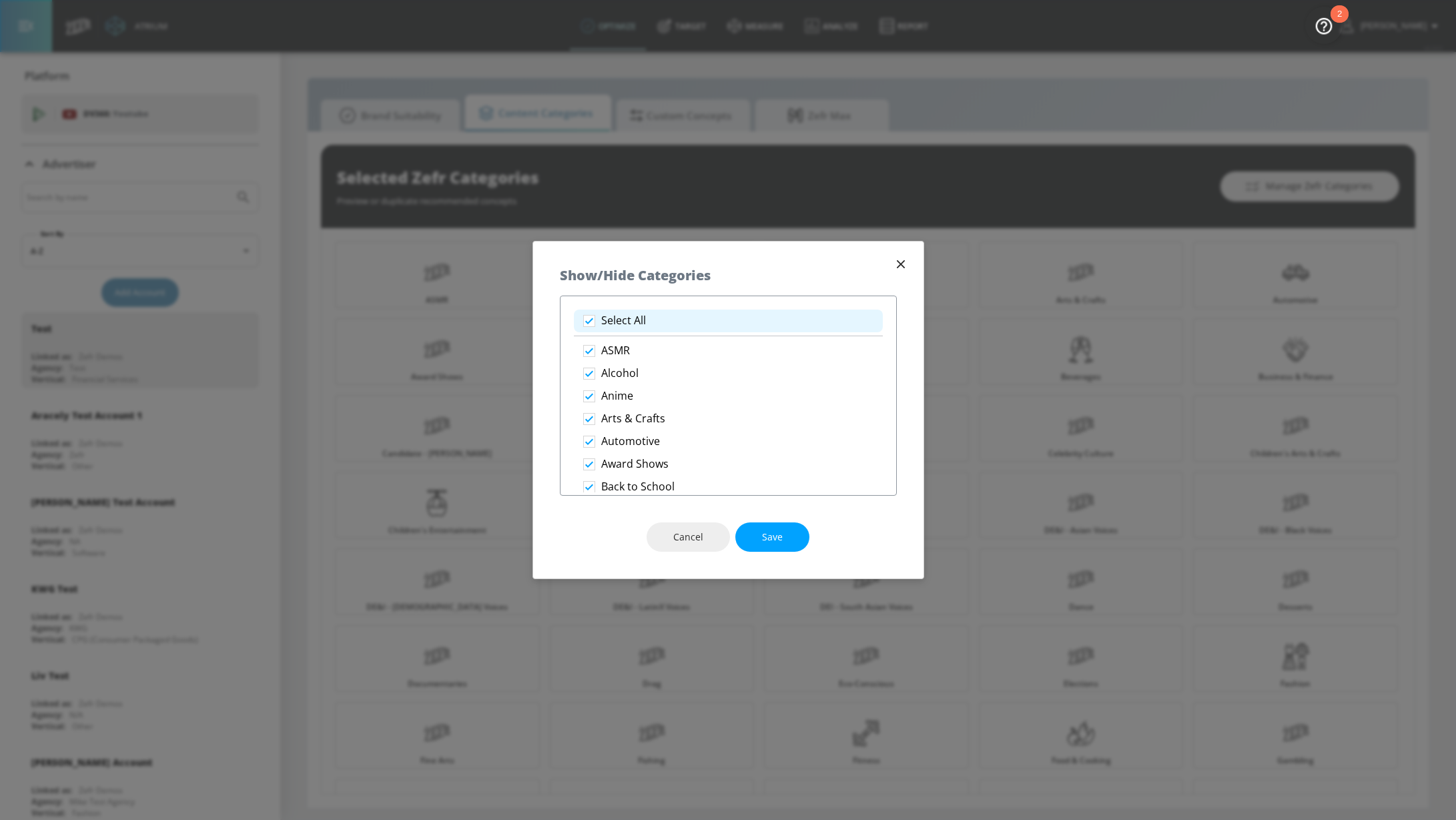
checkbox input "false"
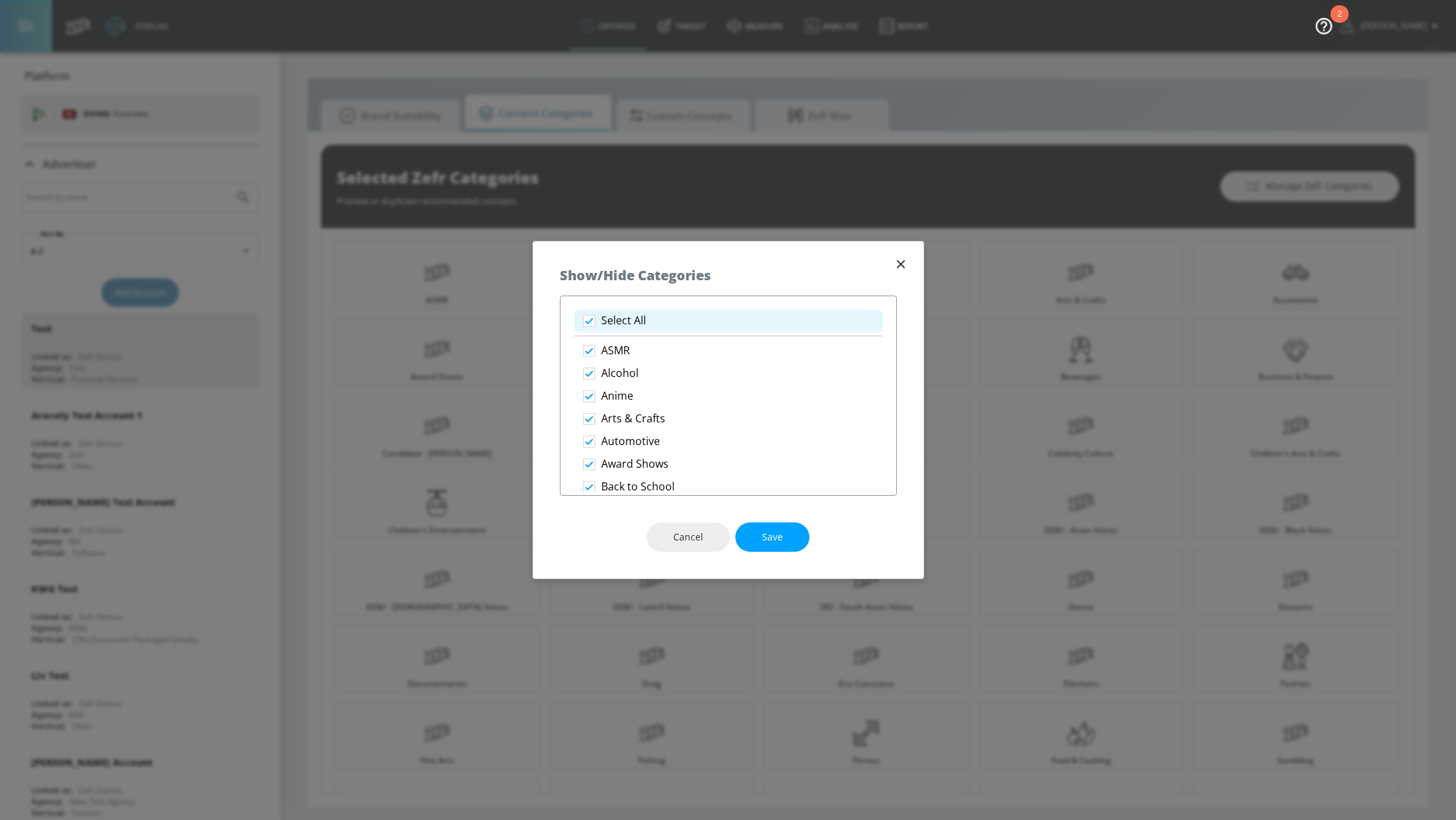
checkbox input "false"
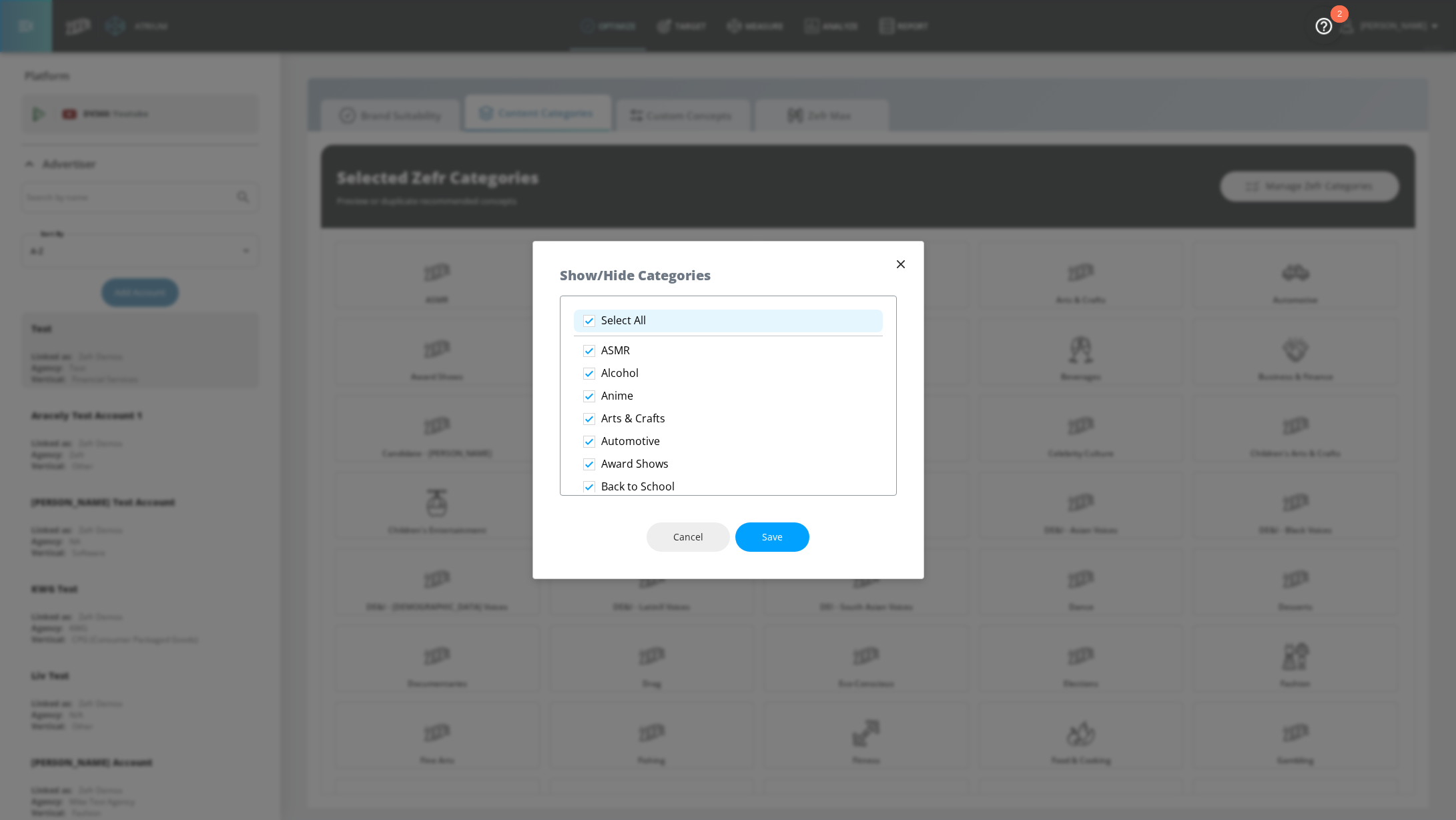
checkbox input "false"
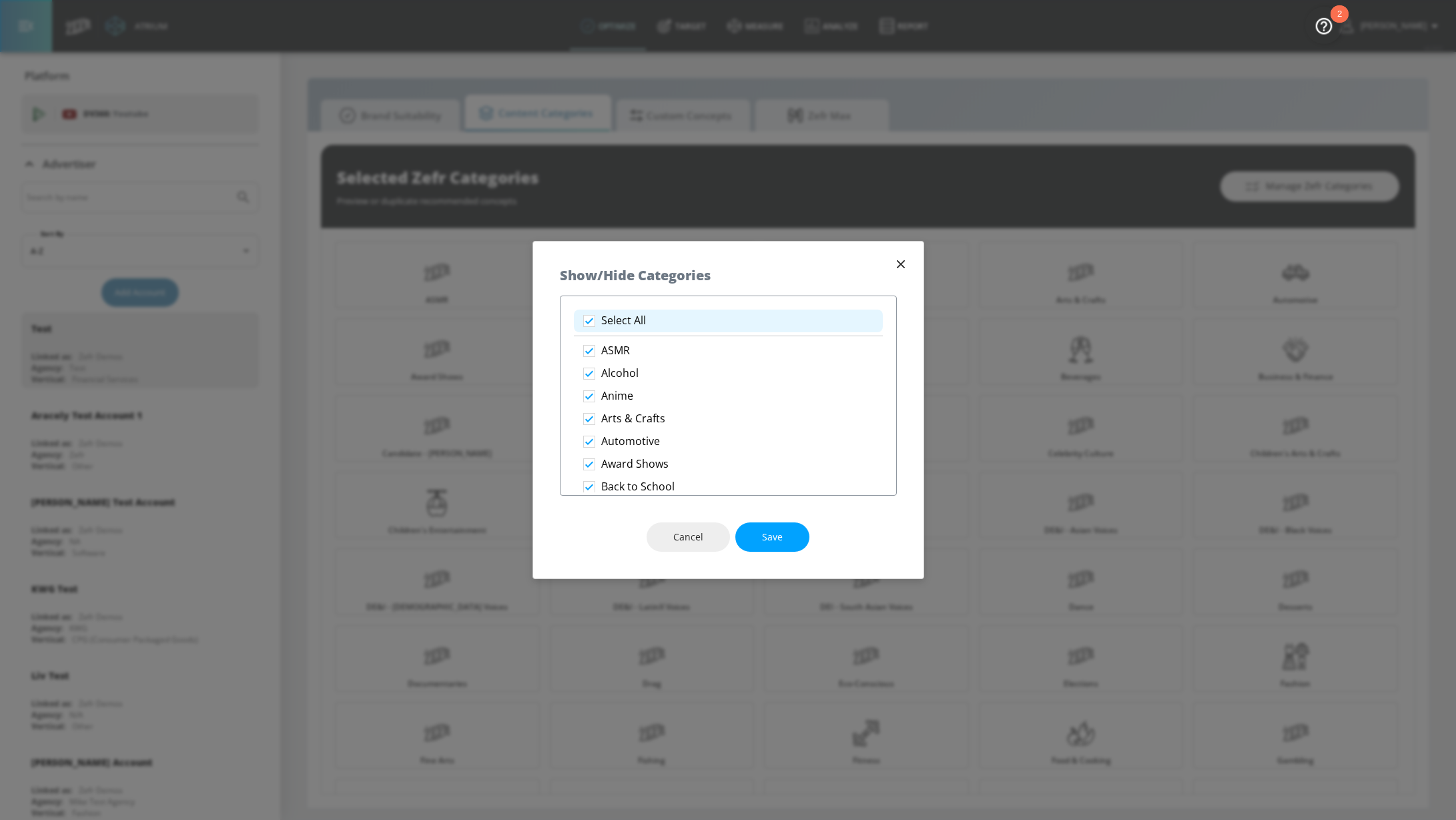
checkbox input "false"
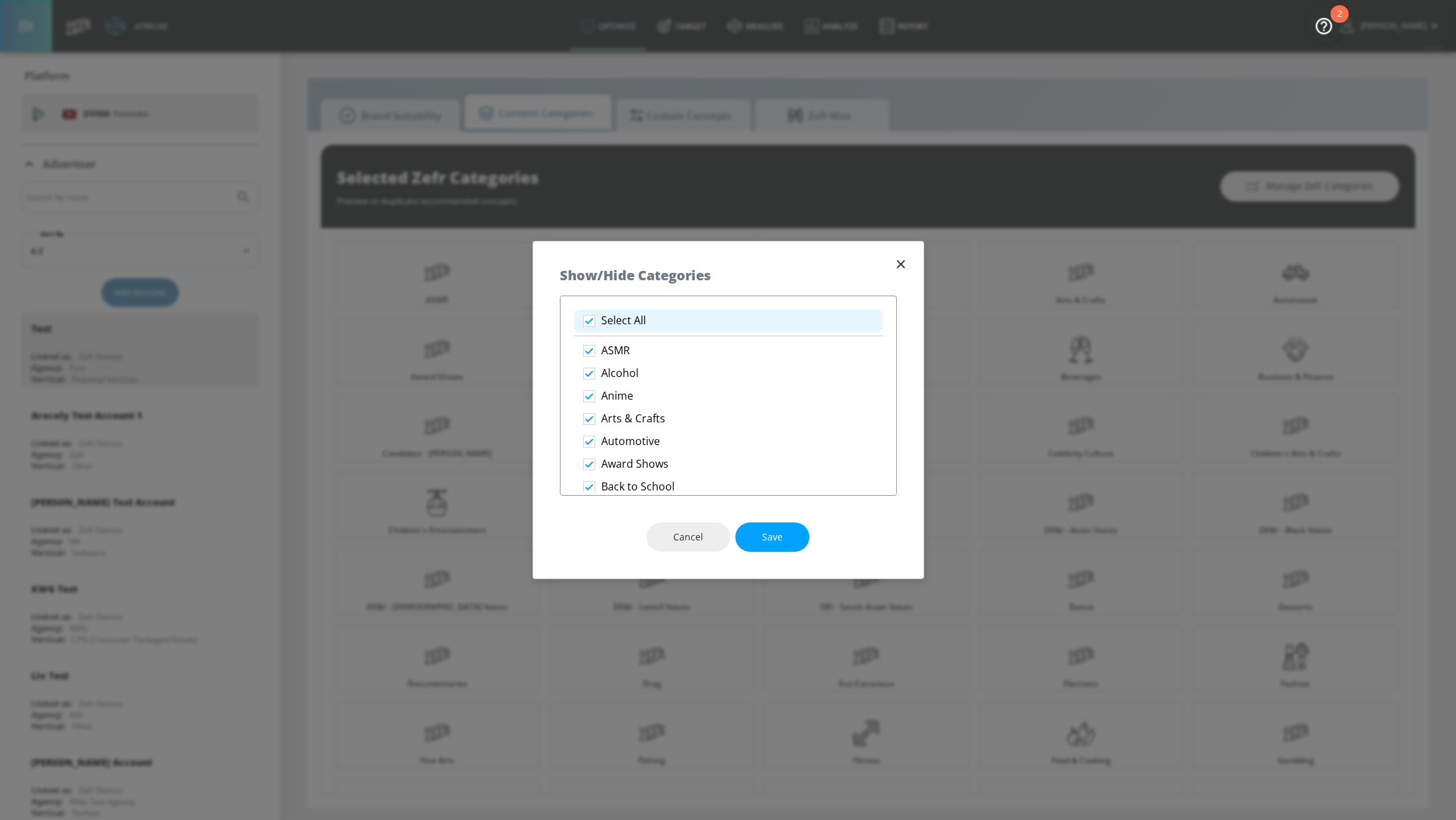
checkbox input "false"
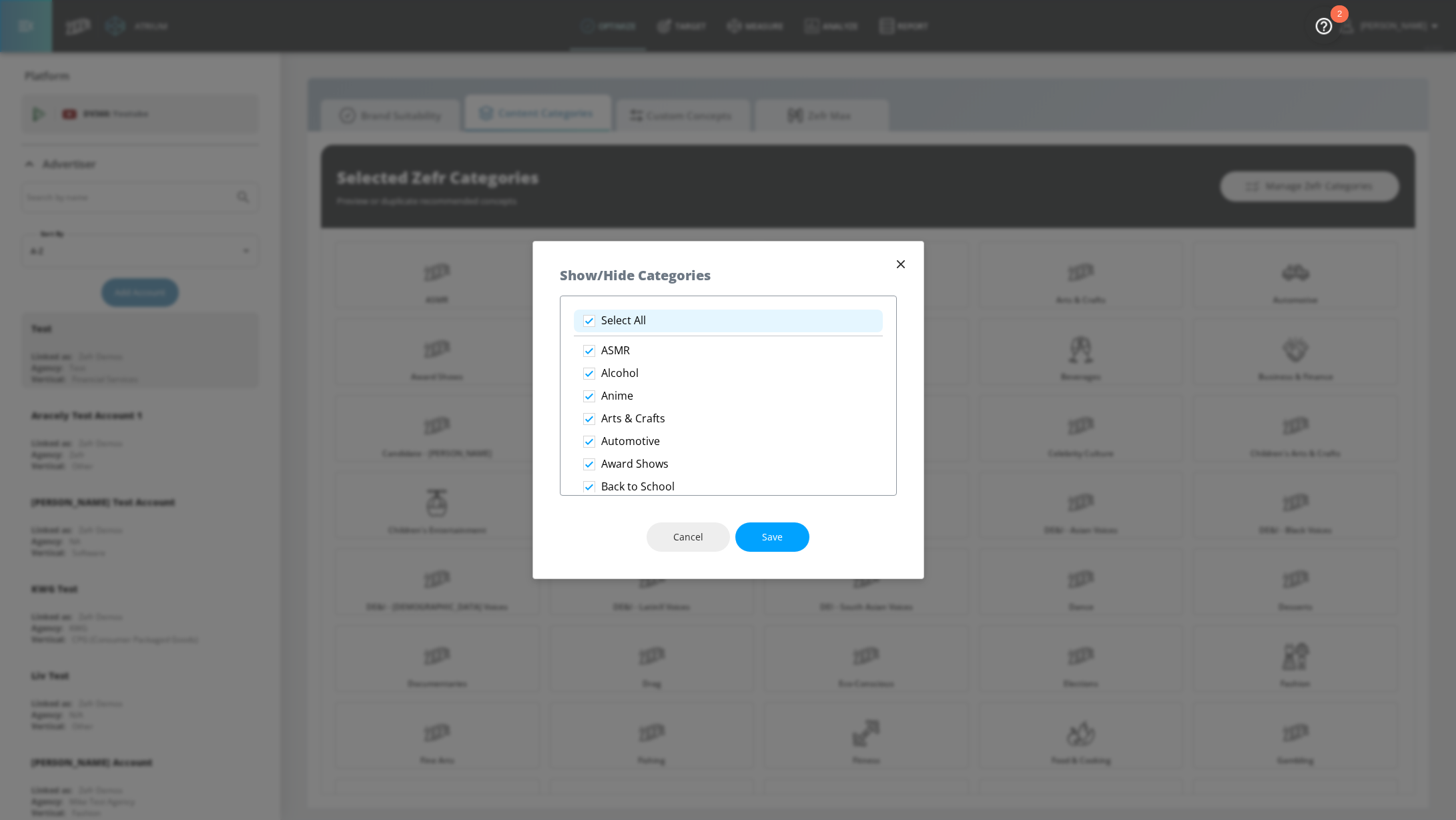
checkbox input "false"
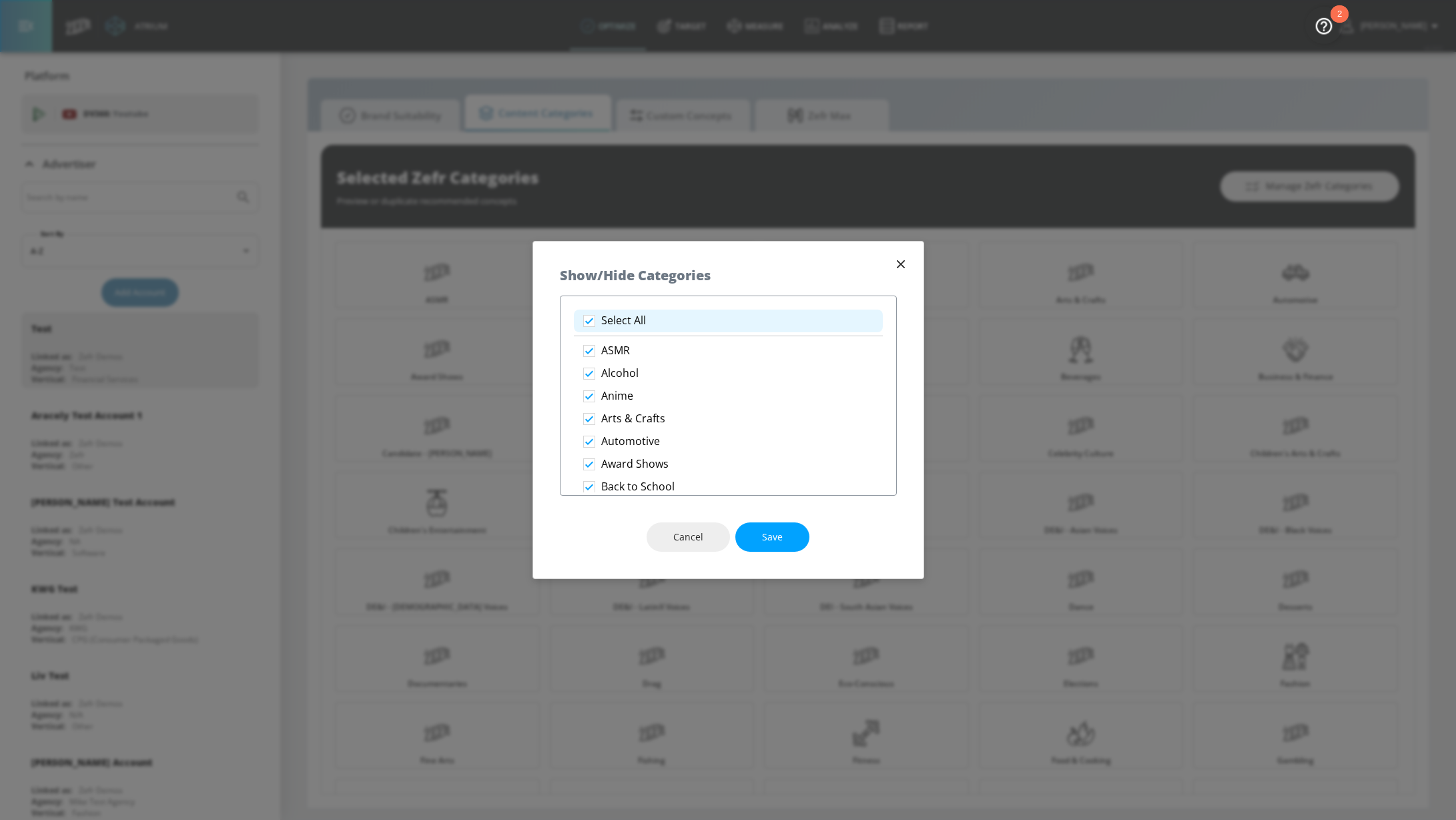
checkbox input "false"
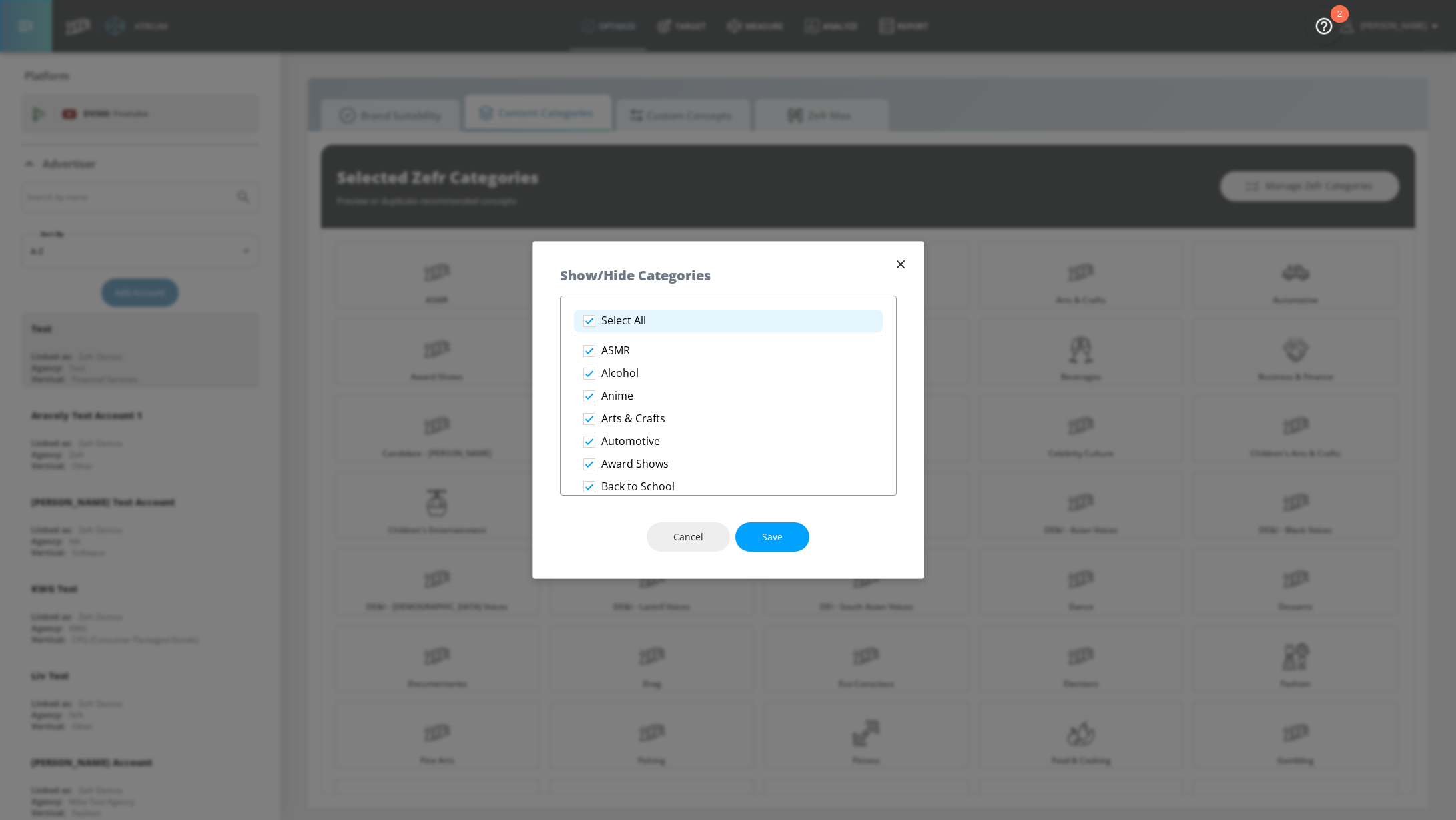
checkbox input "false"
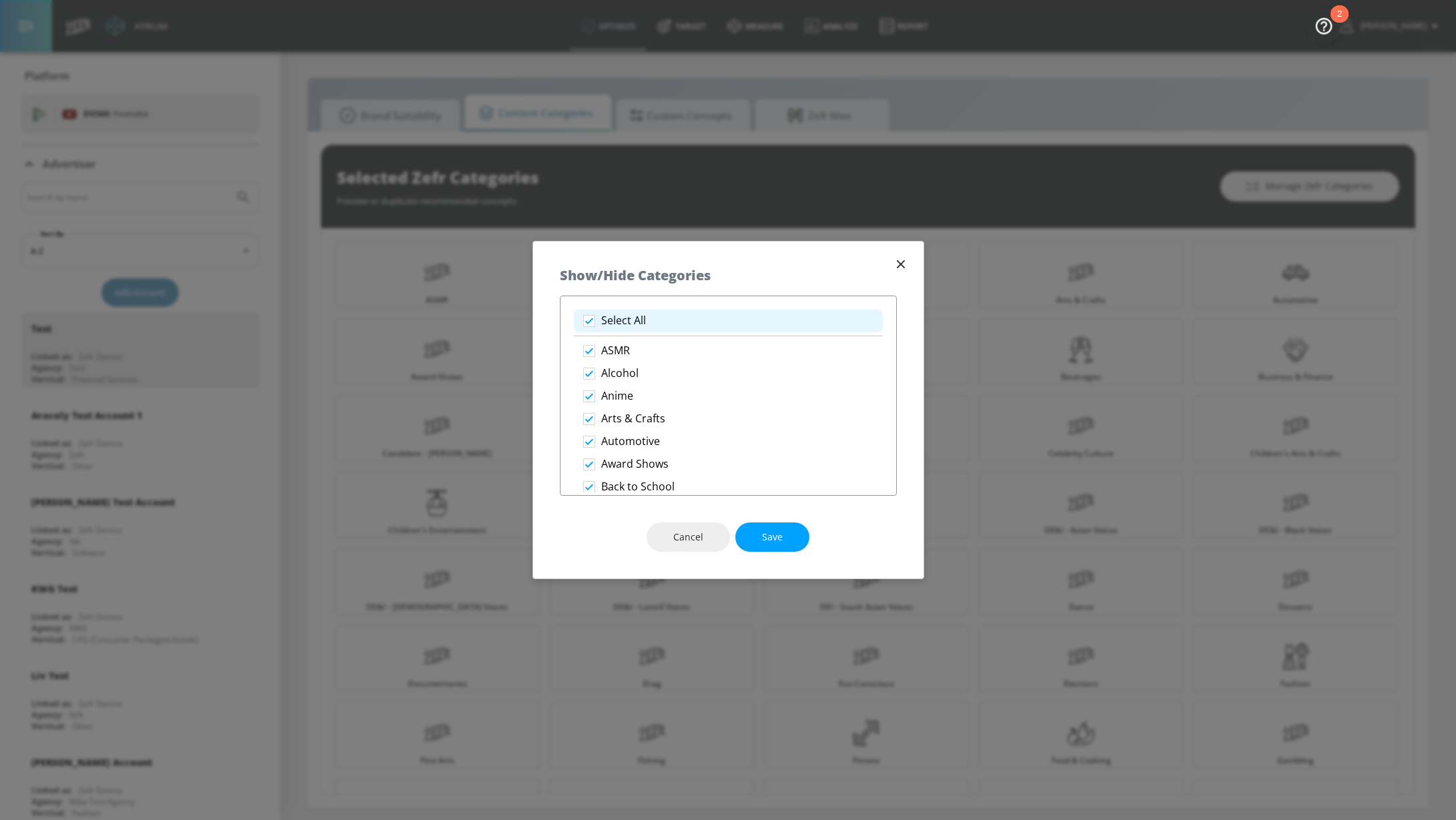
checkbox input "false"
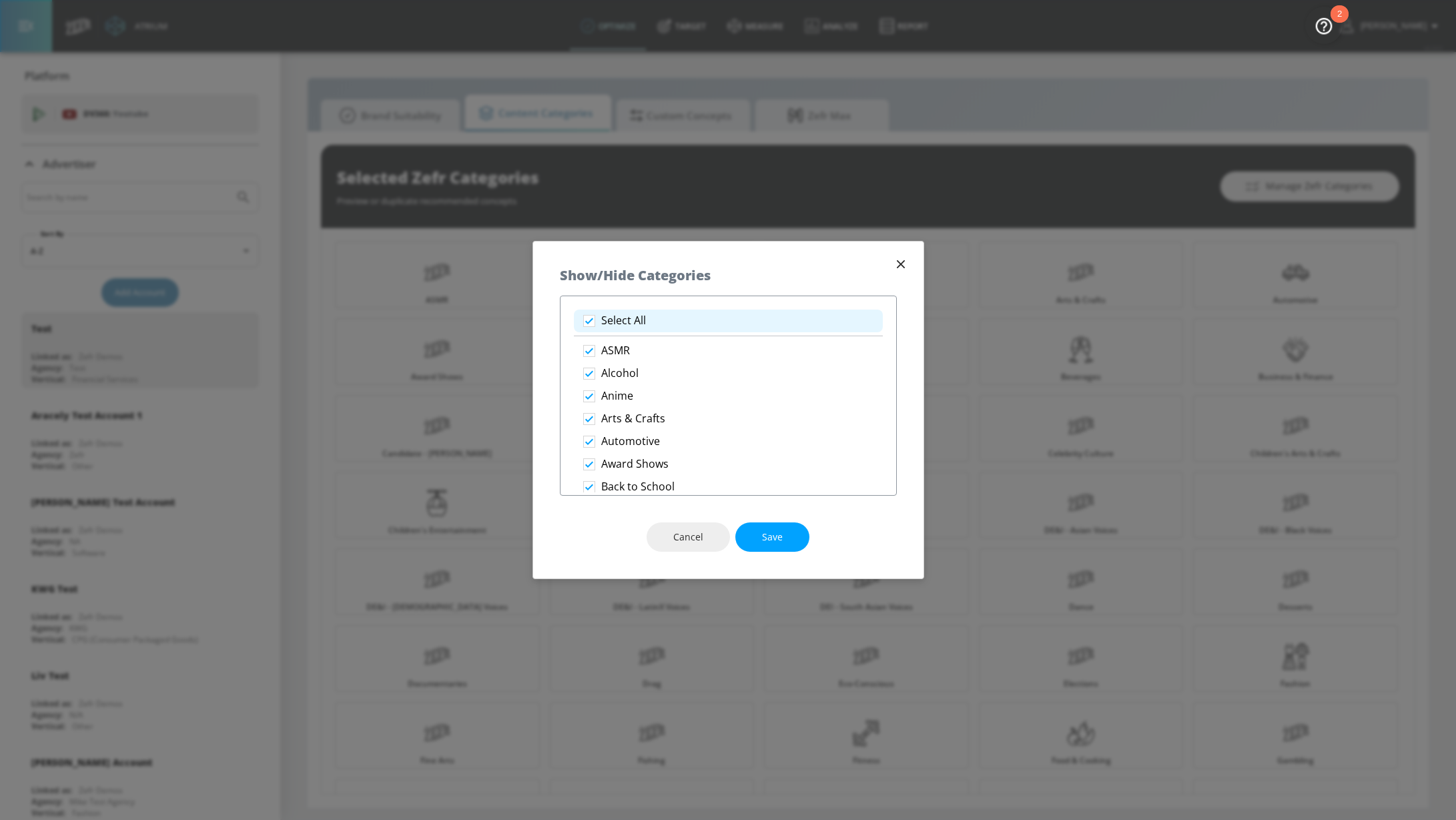
checkbox input "false"
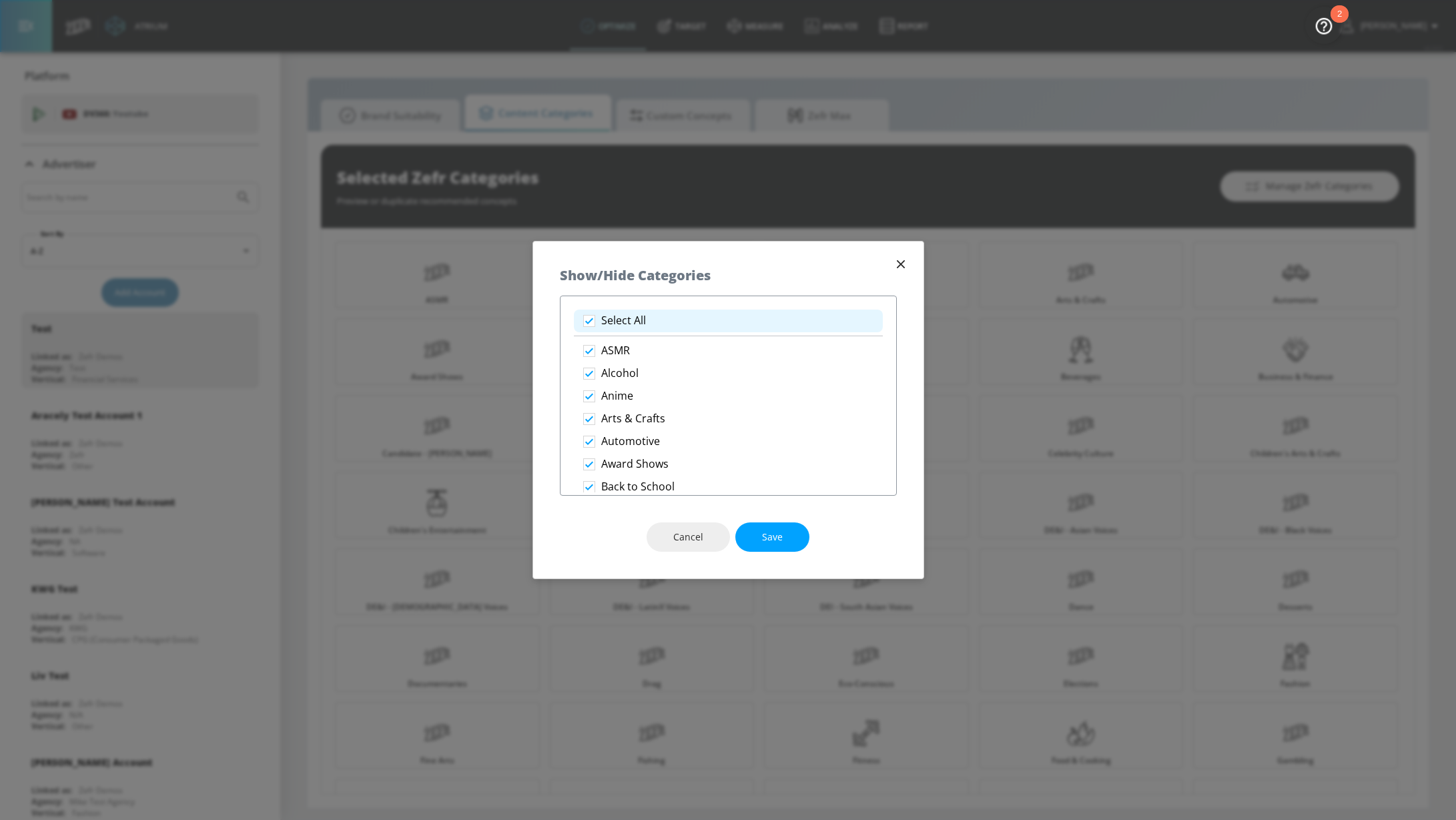
checkbox input "false"
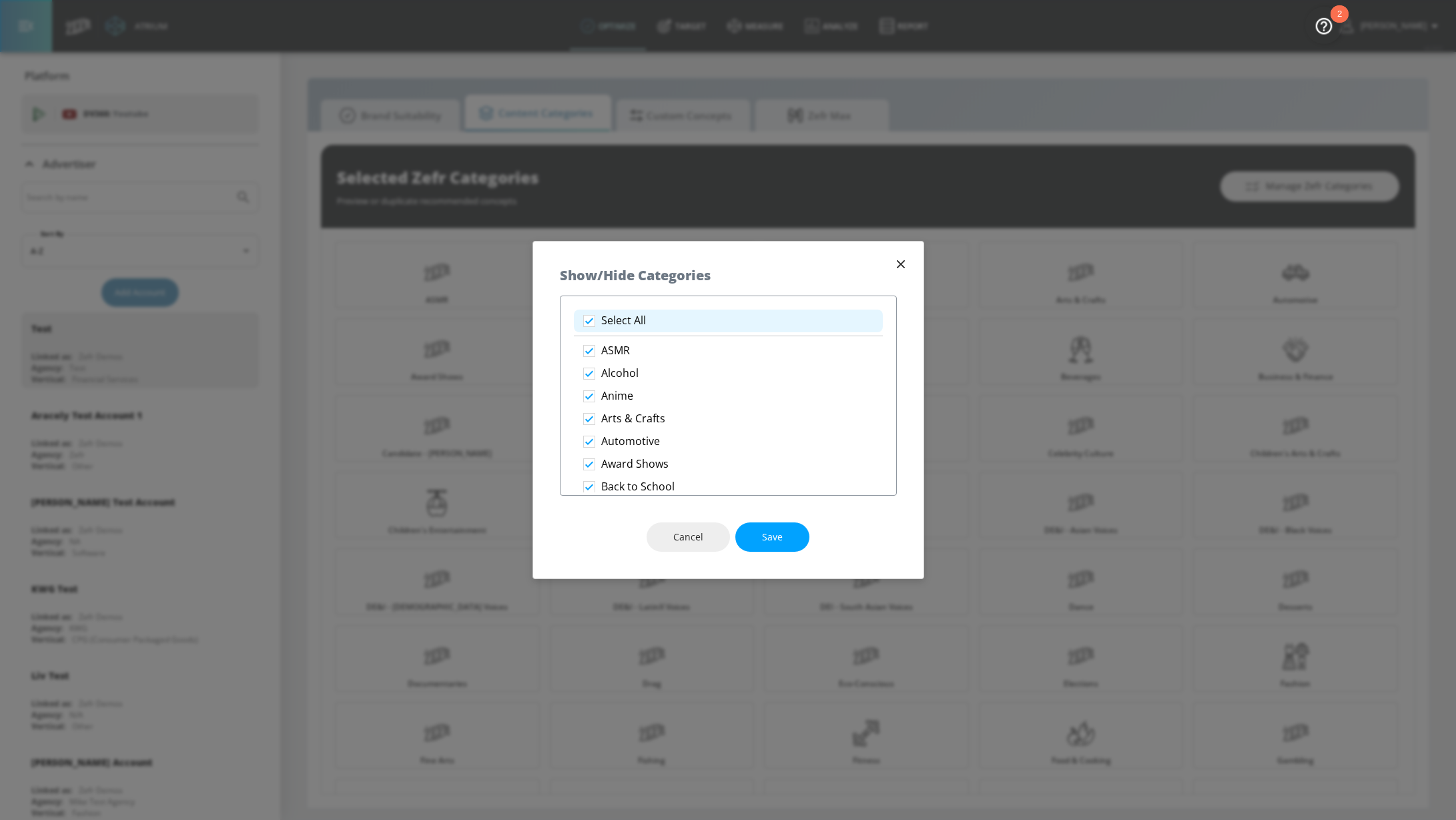
checkbox input "false"
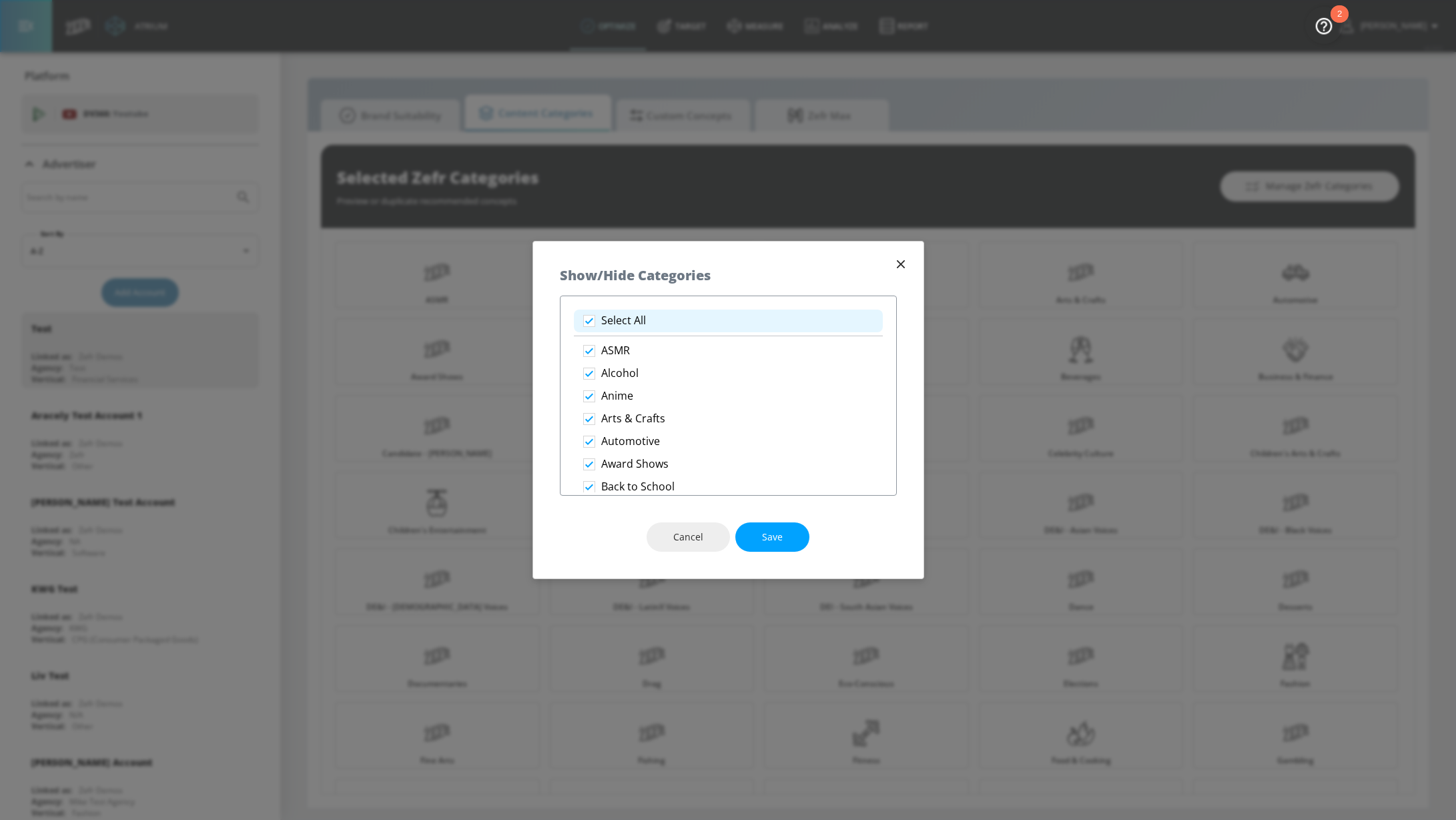
checkbox input "false"
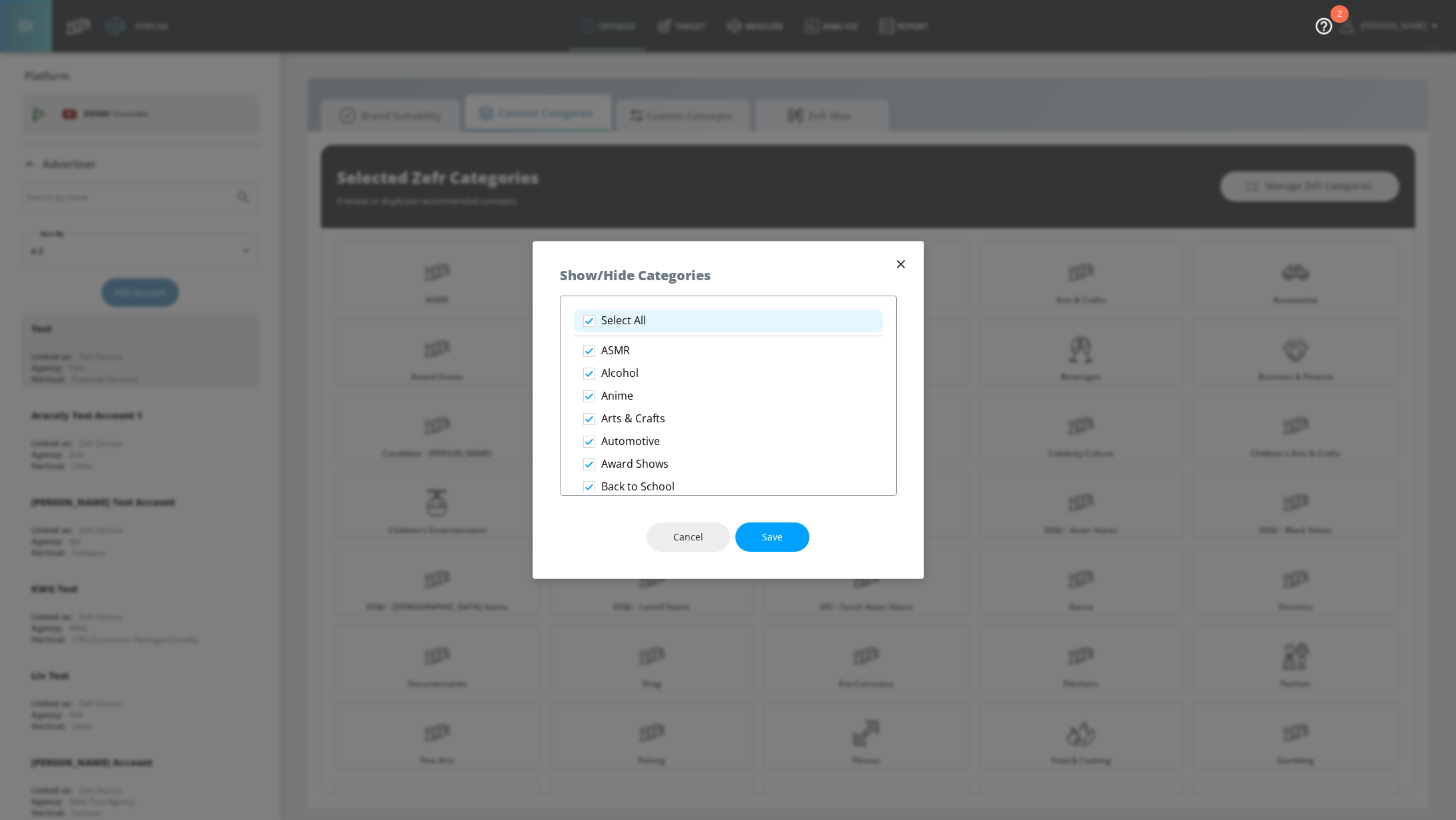
checkbox input "false"
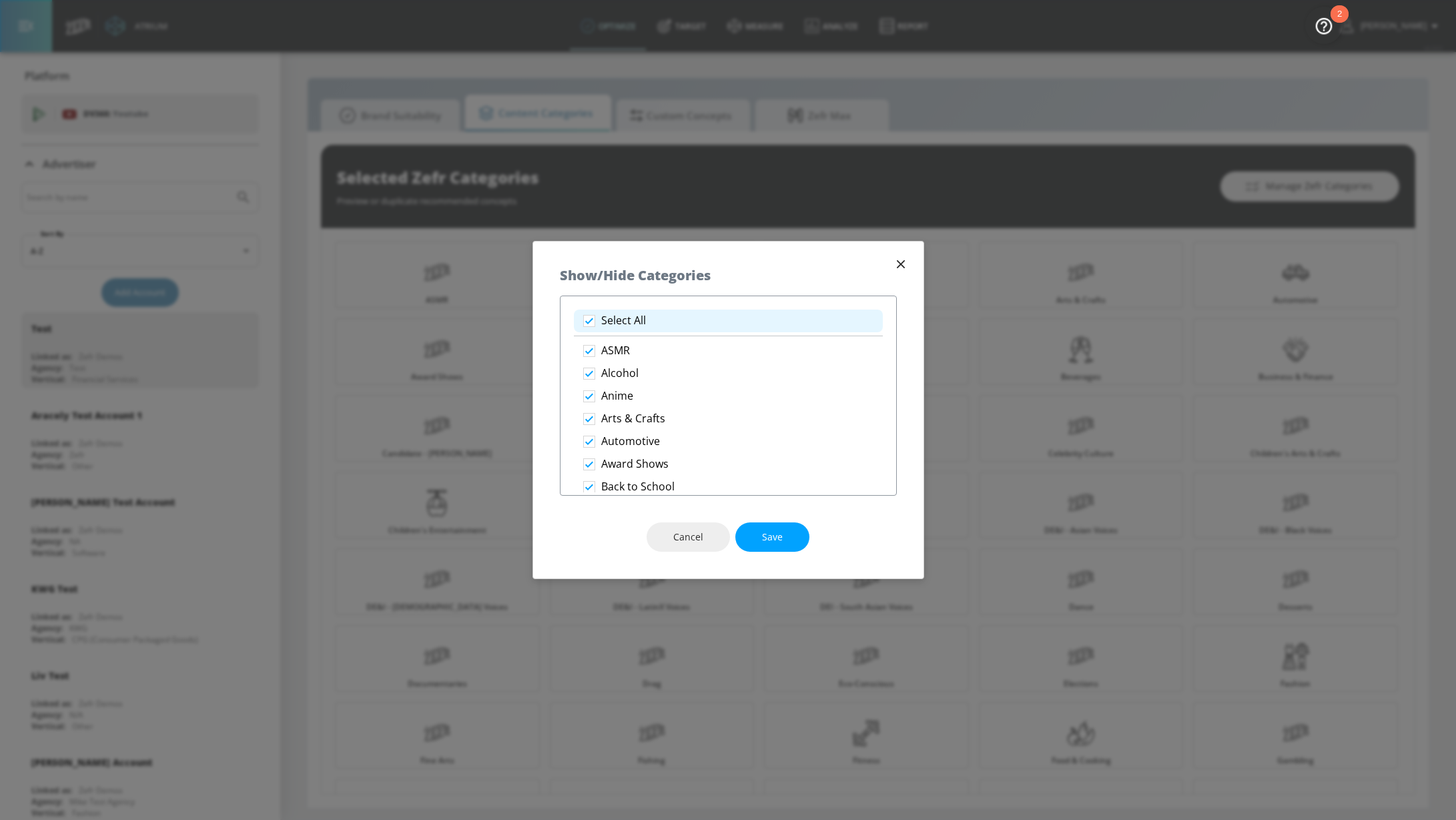
checkbox input "false"
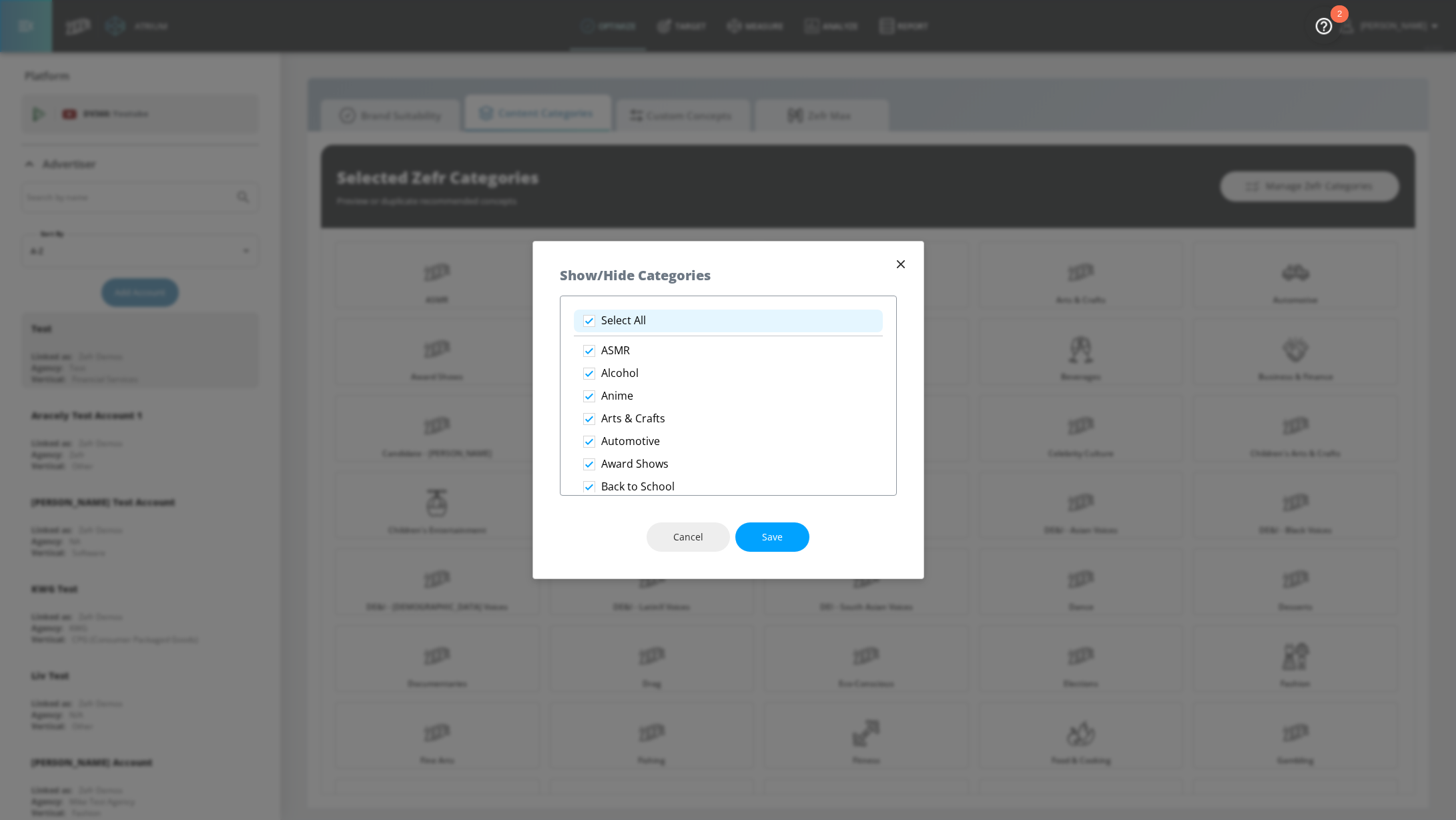
checkbox input "false"
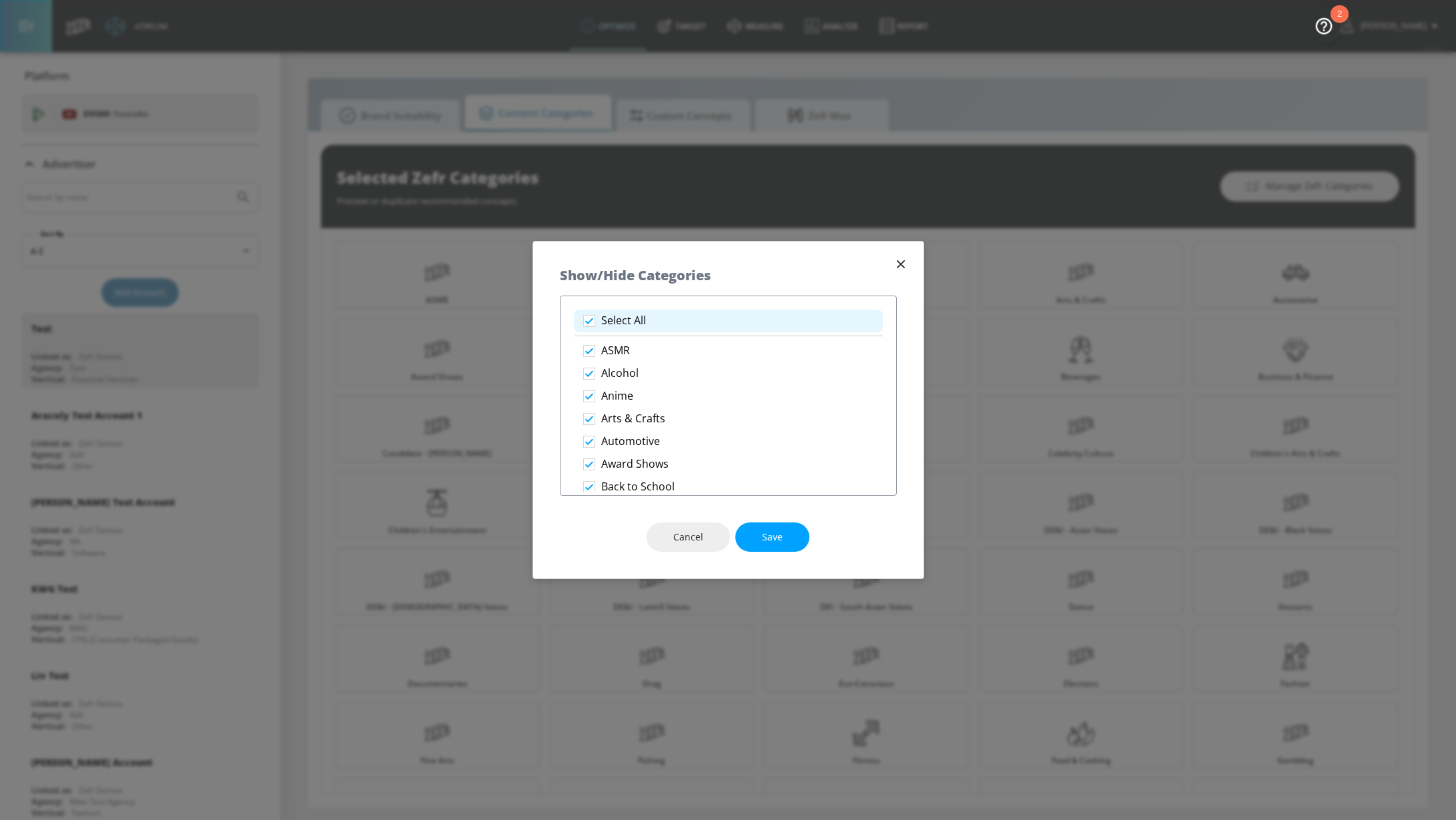
checkbox input "false"
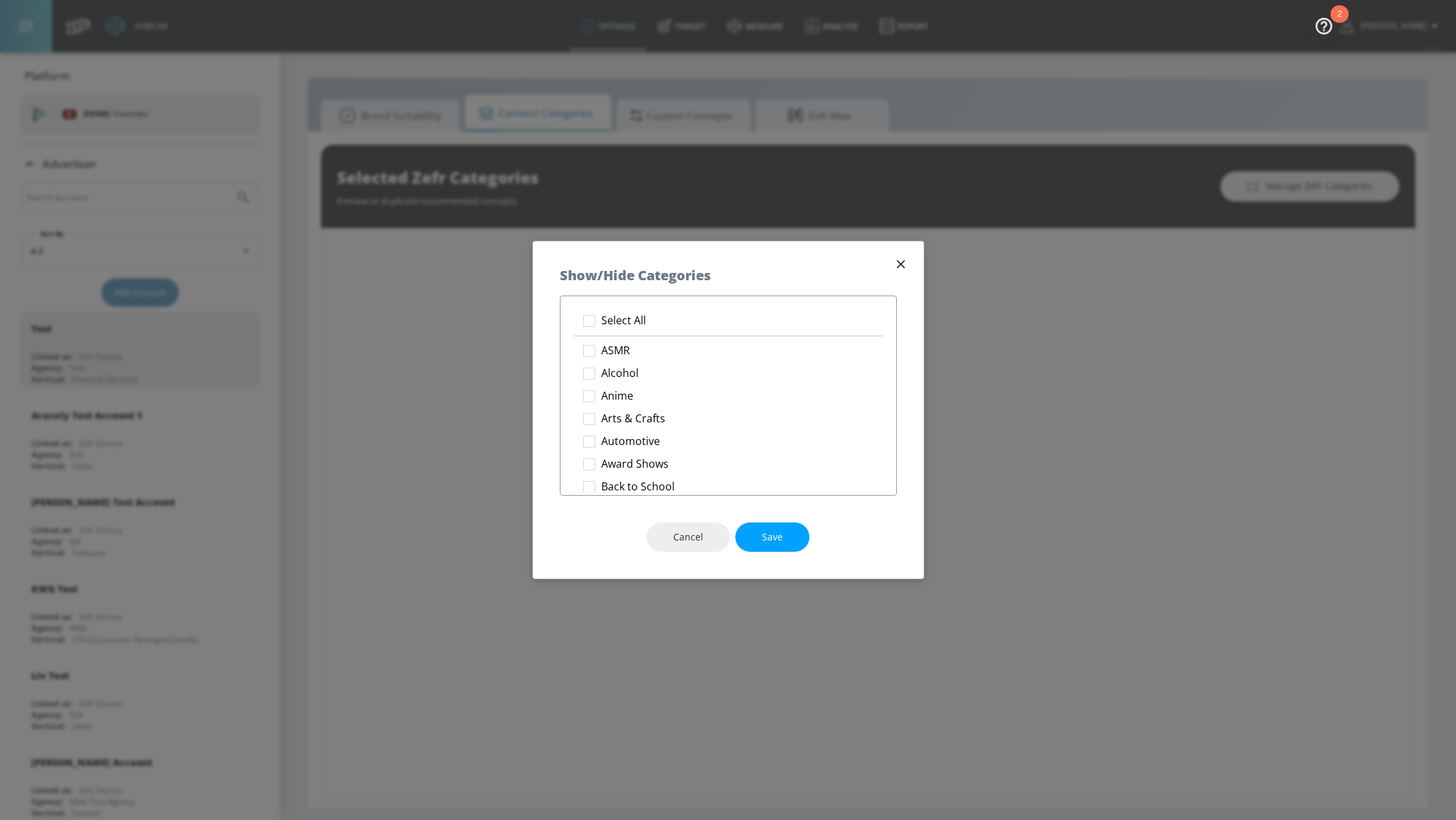
click at [898, 249] on div "Show/Hide Categories" at bounding box center [728, 269] width 390 height 54
click at [898, 262] on icon "button" at bounding box center [900, 264] width 8 height 8
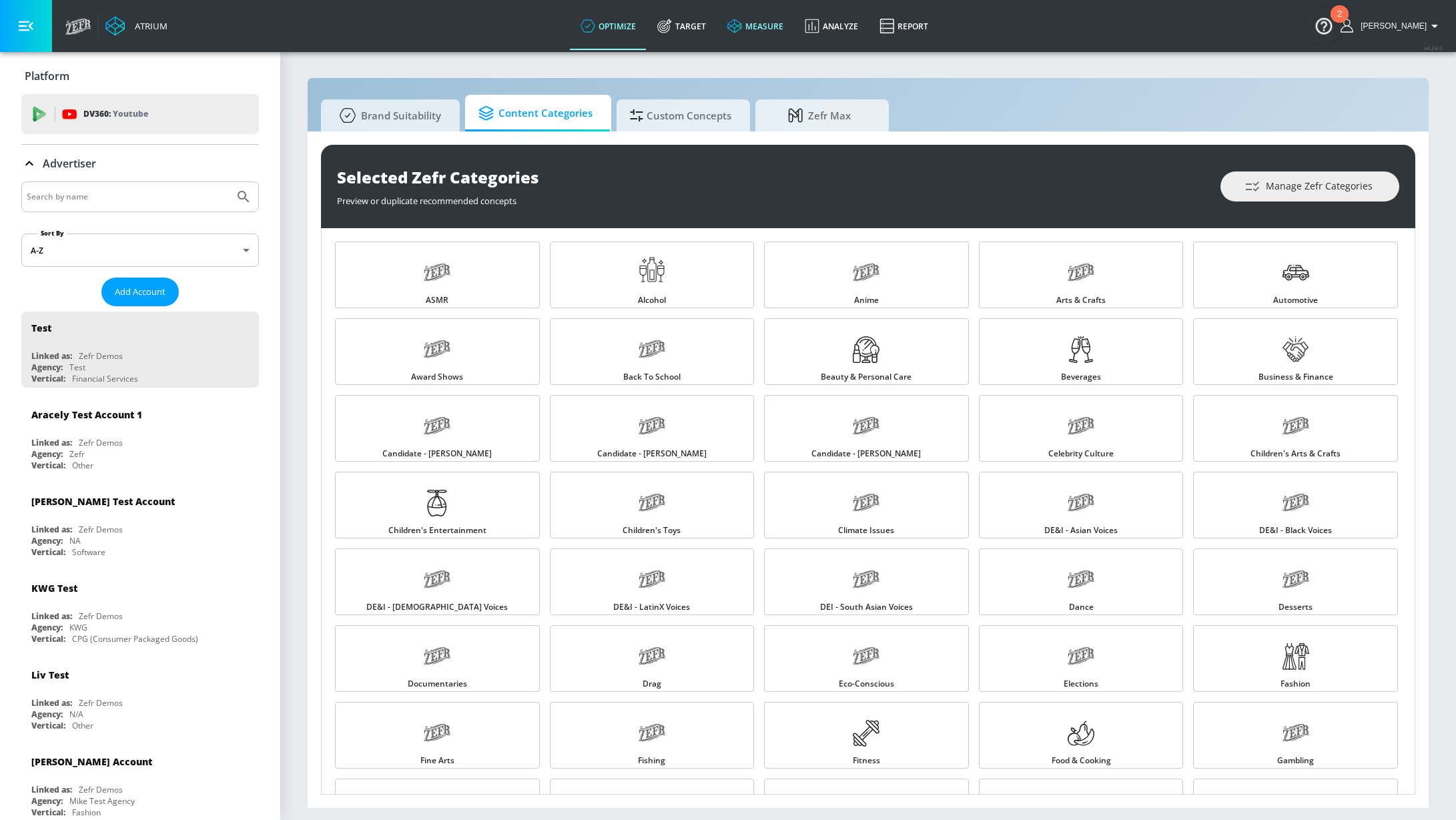
click at [792, 26] on link "measure" at bounding box center [755, 26] width 78 height 48
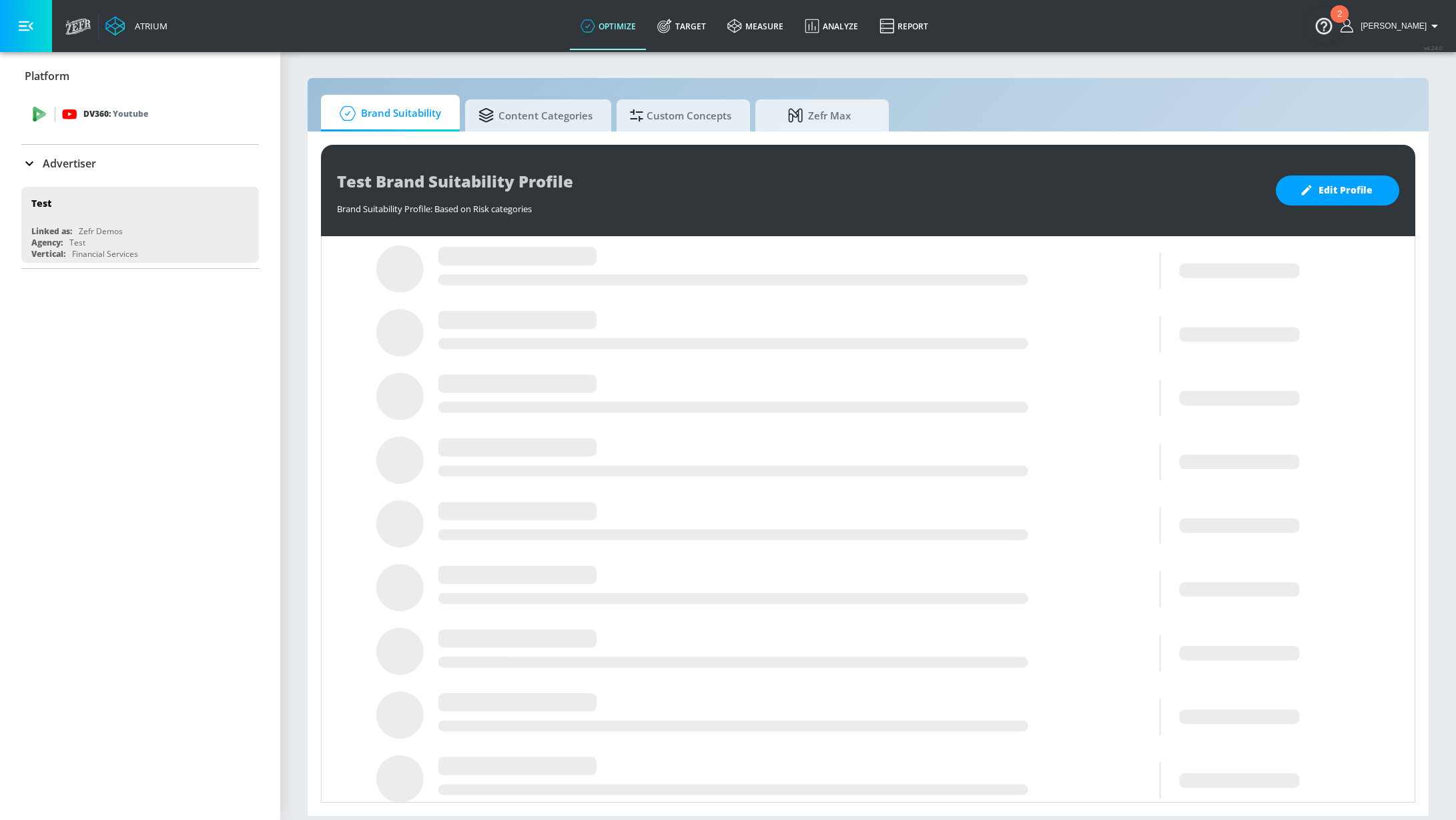
click at [191, 121] on div "DV360: Youtube" at bounding box center [140, 114] width 237 height 40
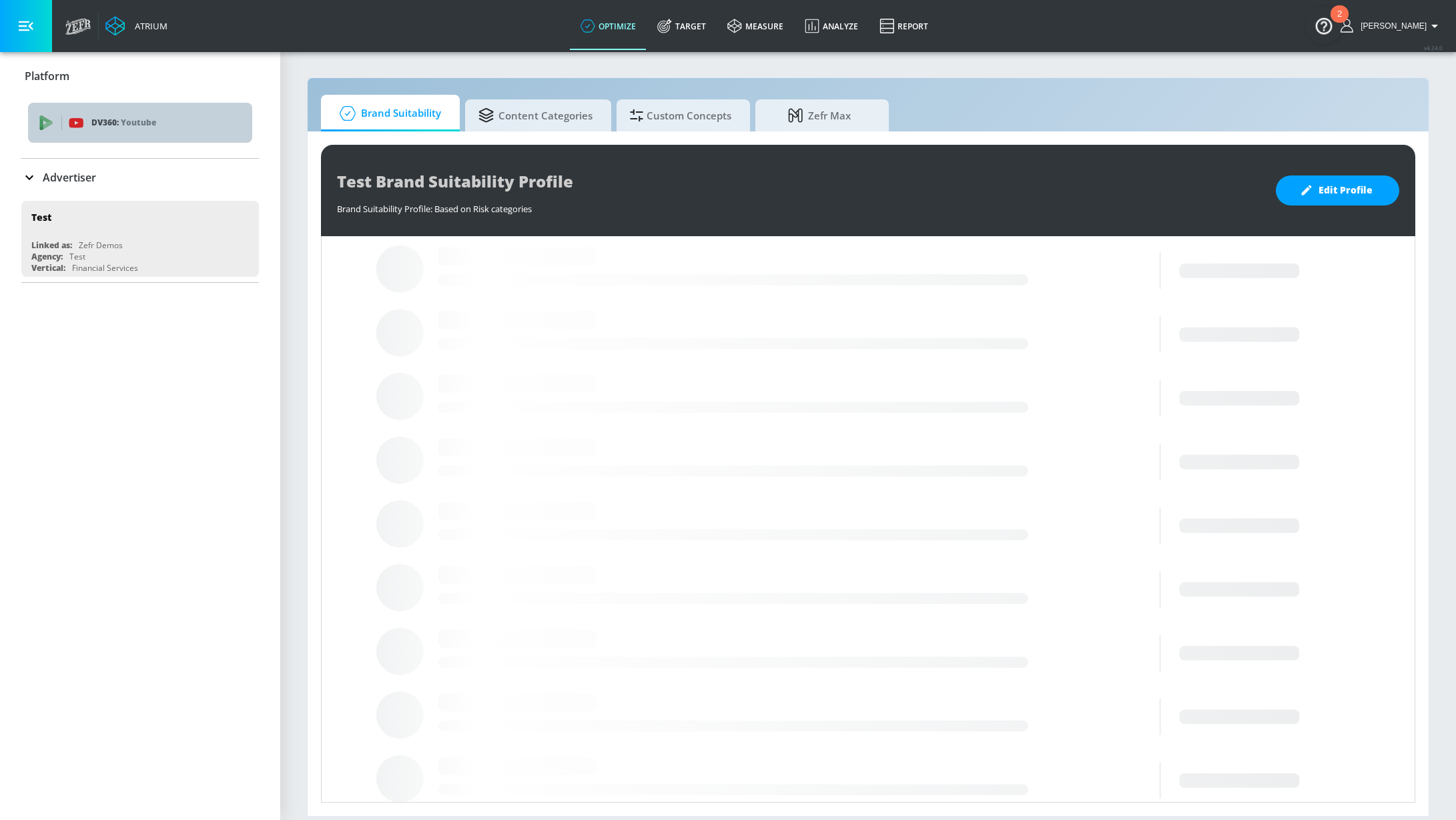
click at [134, 134] on div "DV360: Youtube" at bounding box center [140, 123] width 224 height 40
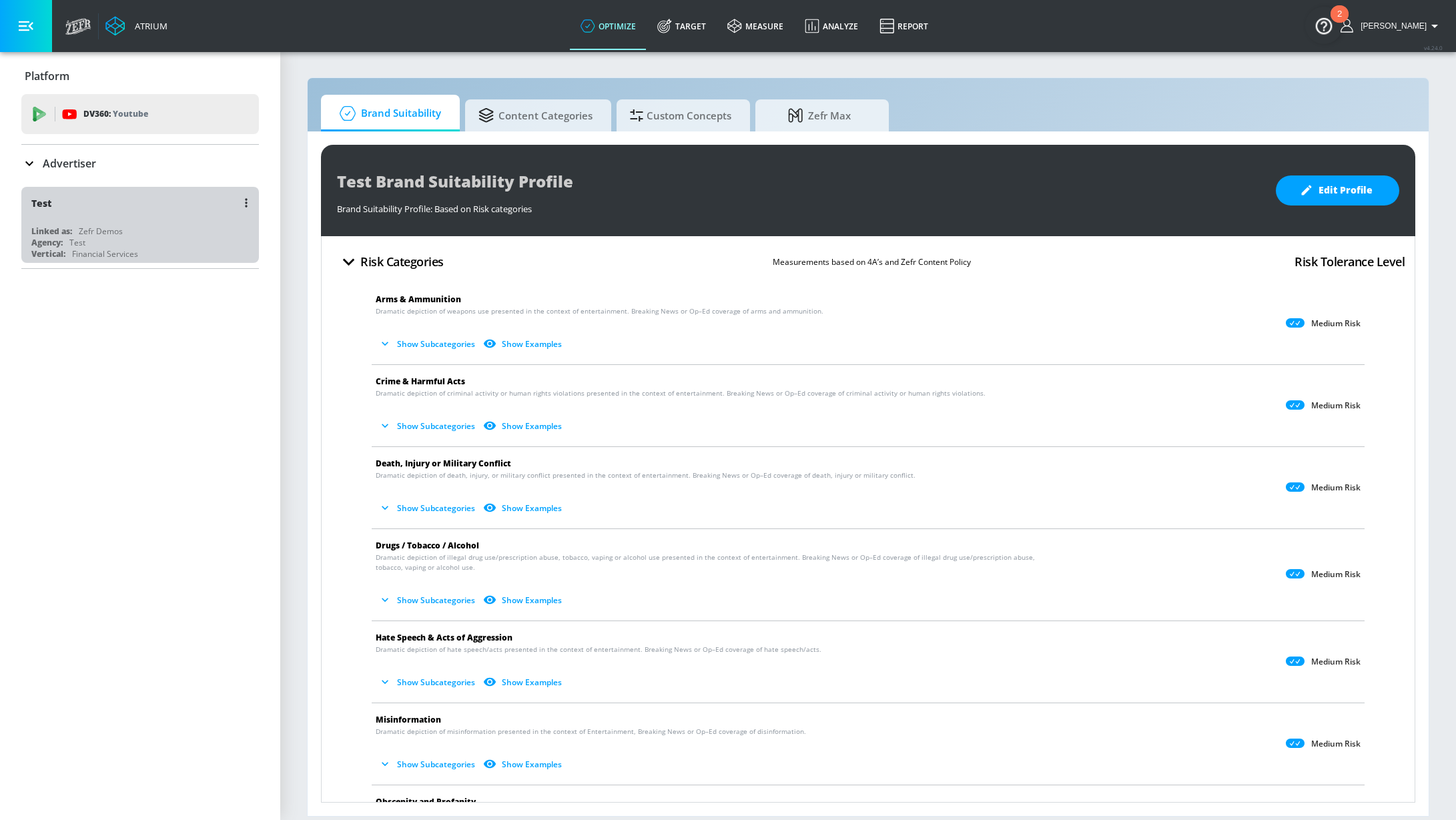
click at [127, 197] on div "Test" at bounding box center [143, 203] width 224 height 32
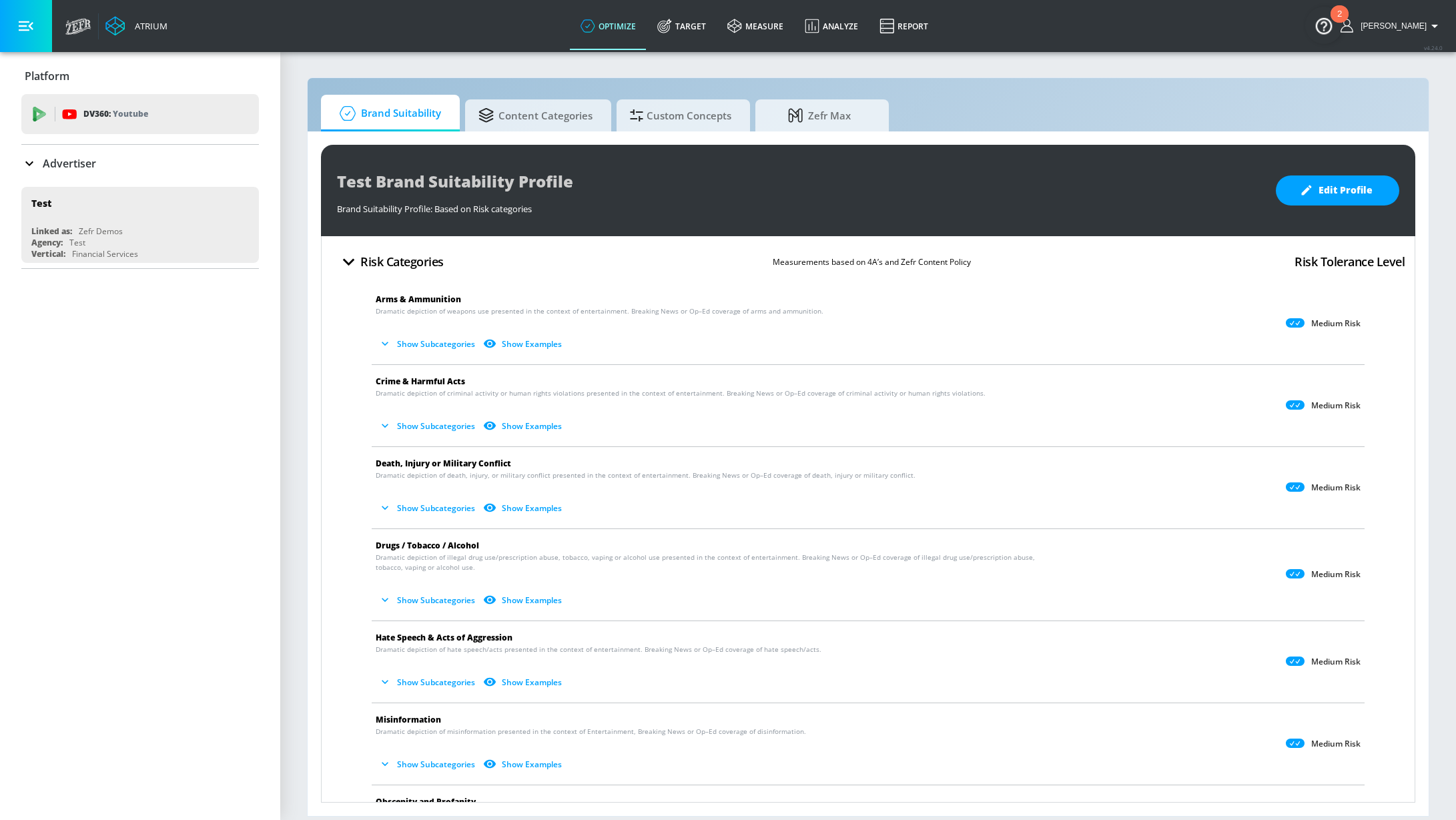
click at [102, 173] on div "Advertiser" at bounding box center [140, 164] width 237 height 37
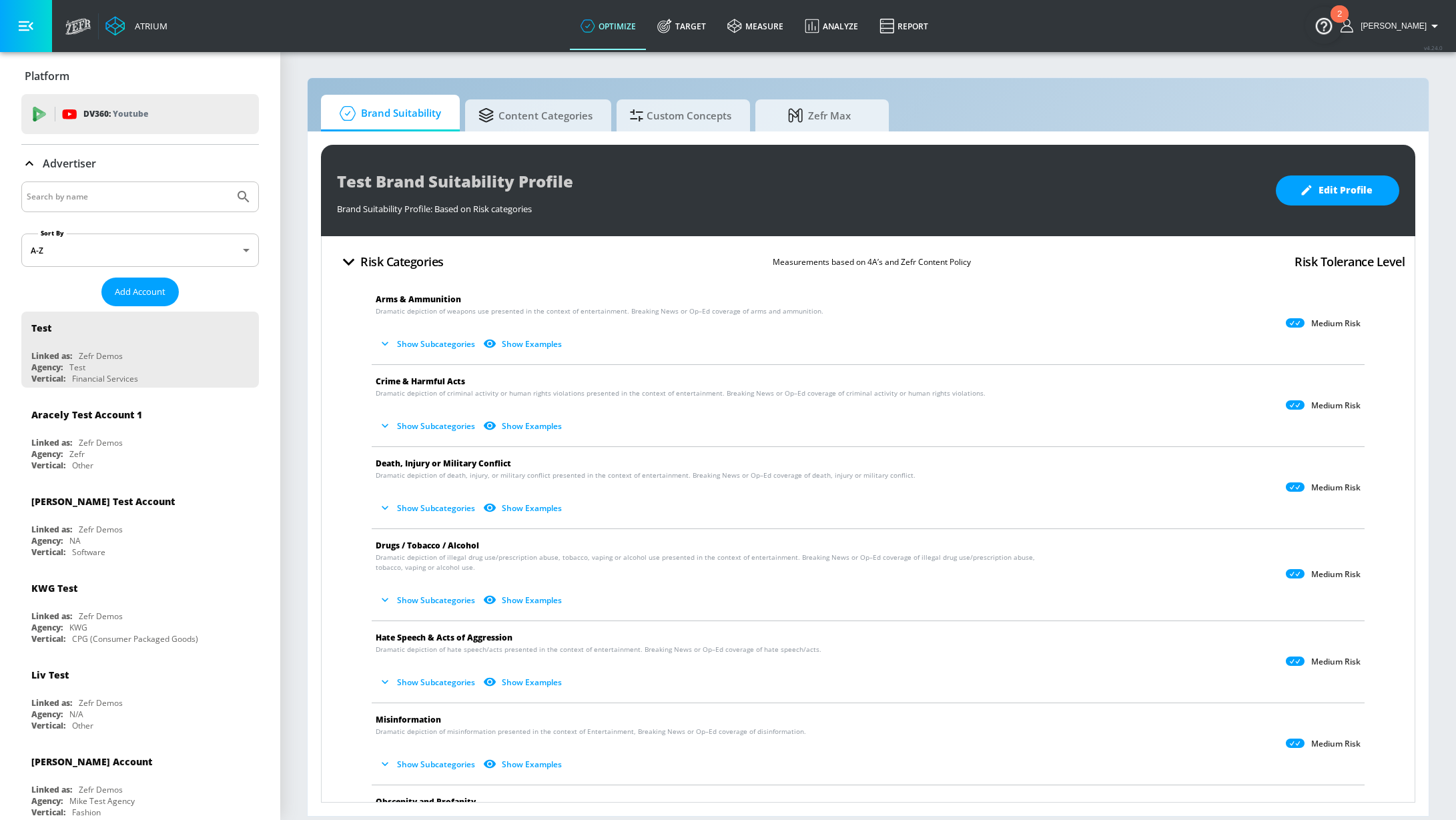
click at [97, 186] on div at bounding box center [140, 197] width 237 height 31
click at [102, 202] on input "Search by name" at bounding box center [127, 196] width 202 height 17
click at [229, 182] on button "Submit Search" at bounding box center [244, 197] width 29 height 30
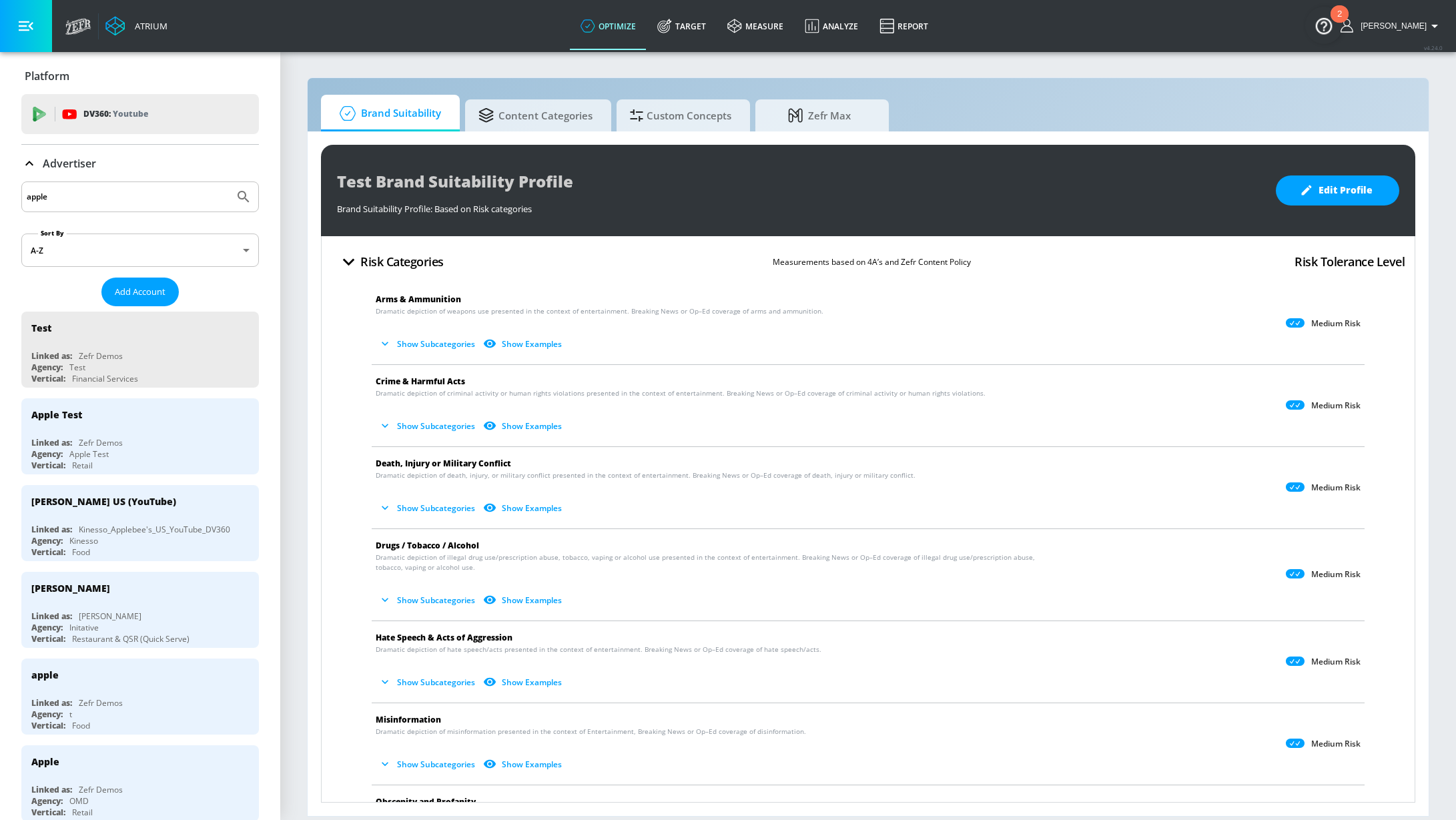
click at [195, 197] on input "apple" at bounding box center [127, 196] width 202 height 17
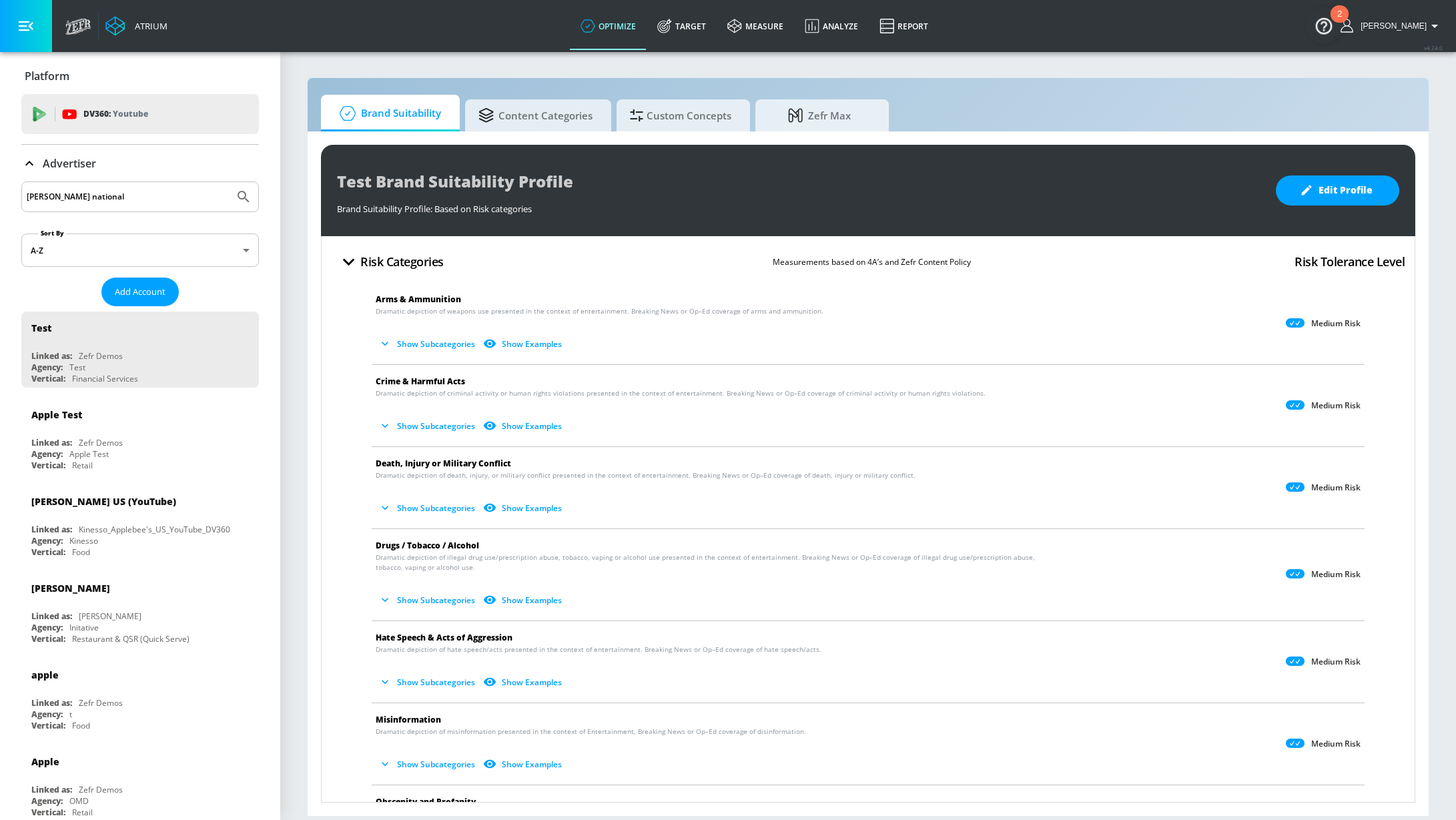
type input "[PERSON_NAME] national"
click at [229, 182] on button "Submit Search" at bounding box center [244, 197] width 29 height 30
